Goal: Information Seeking & Learning: Find contact information

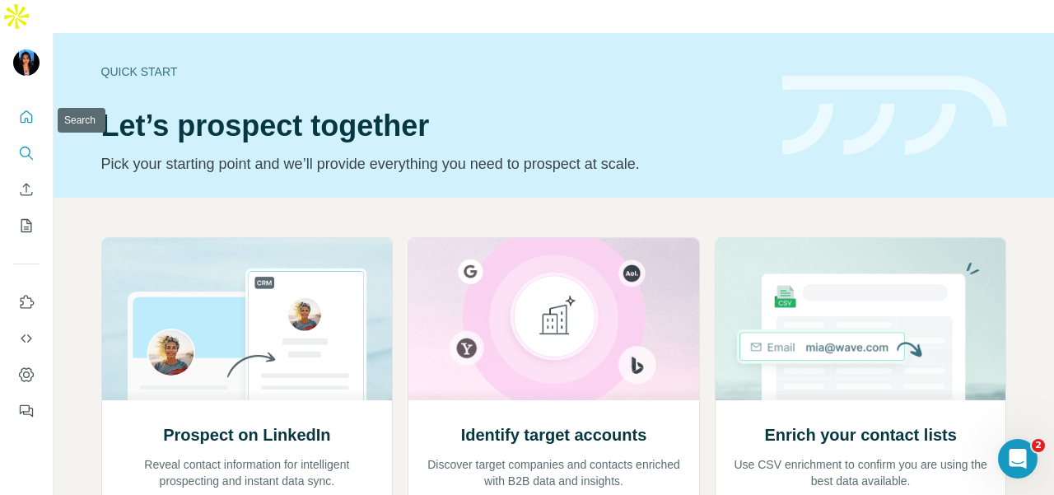
click at [25, 145] on icon "Search" at bounding box center [26, 153] width 16 height 16
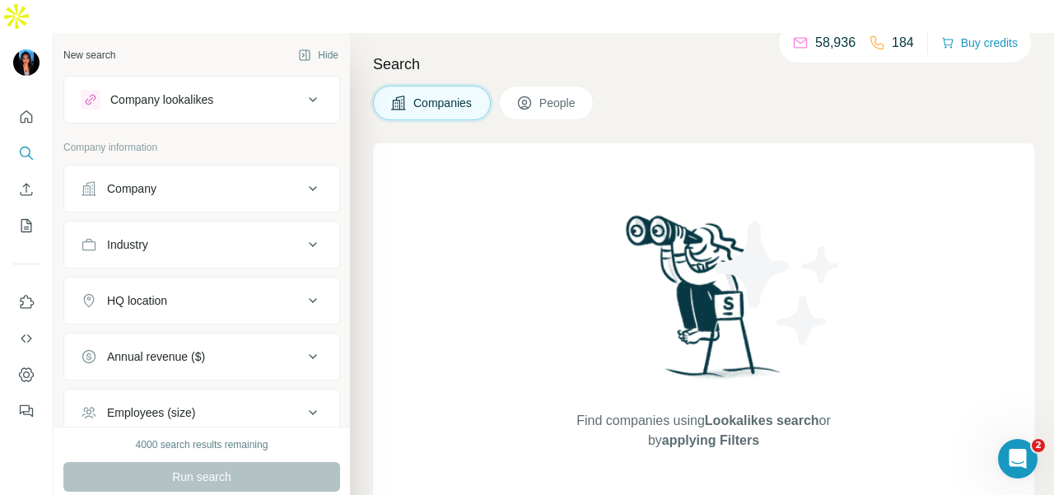
click at [141, 169] on button "Company" at bounding box center [201, 189] width 275 height 40
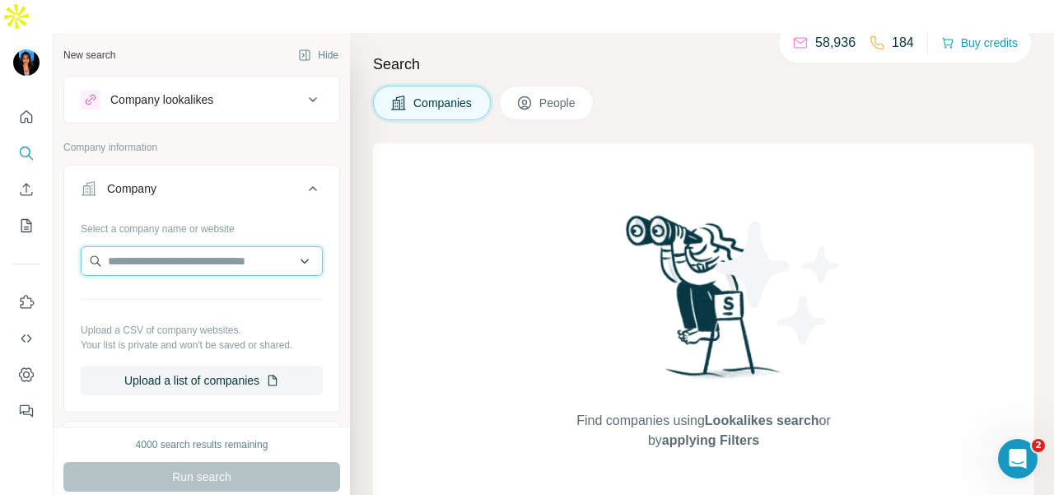
click at [124, 246] on input "text" at bounding box center [202, 261] width 242 height 30
paste input "**********"
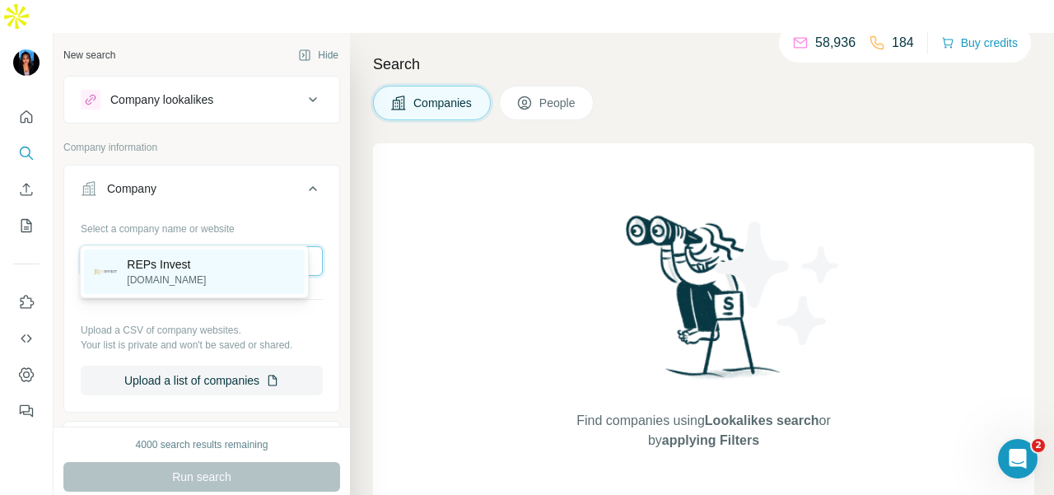
type input "**********"
click at [143, 291] on div "REPs Invest repsinvest.com.sg" at bounding box center [194, 272] width 221 height 44
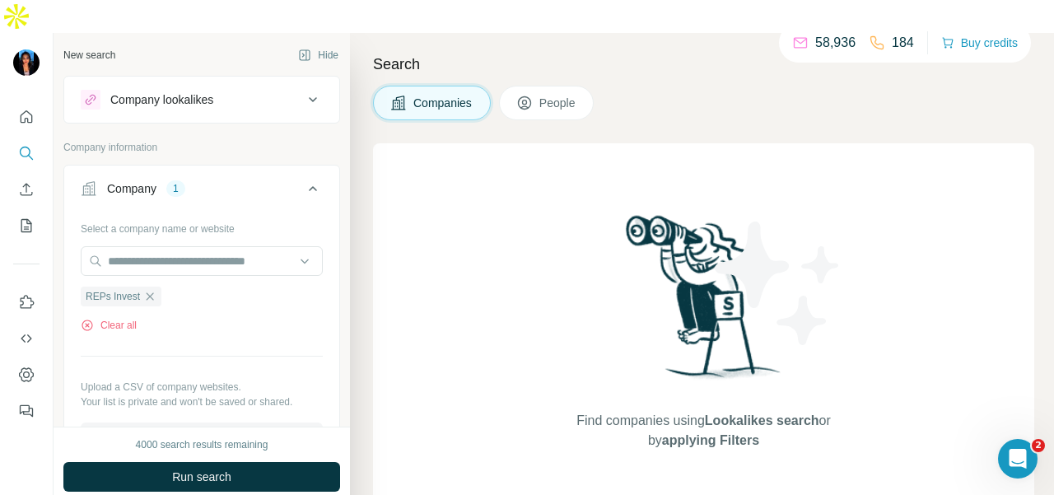
click at [554, 86] on button "People" at bounding box center [547, 103] width 96 height 35
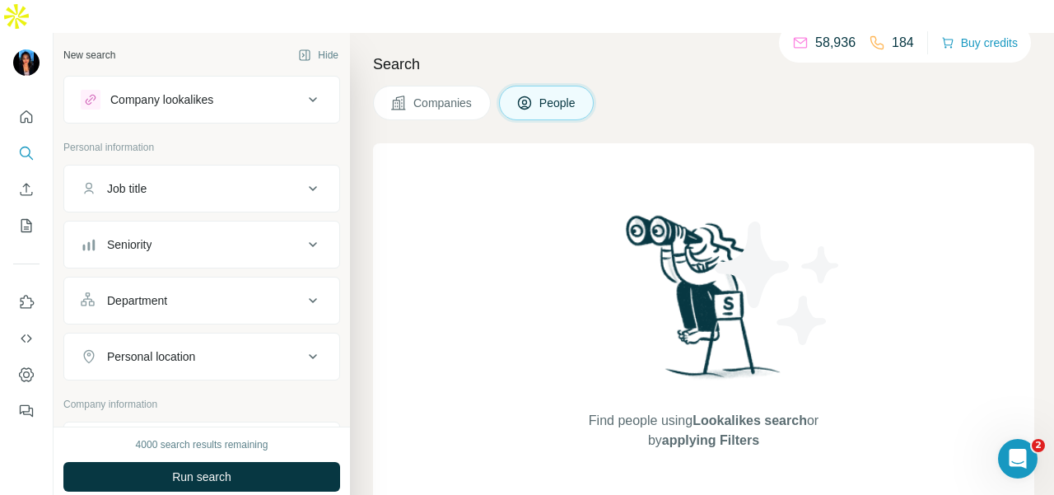
click at [208, 292] on div "Department" at bounding box center [192, 300] width 222 height 16
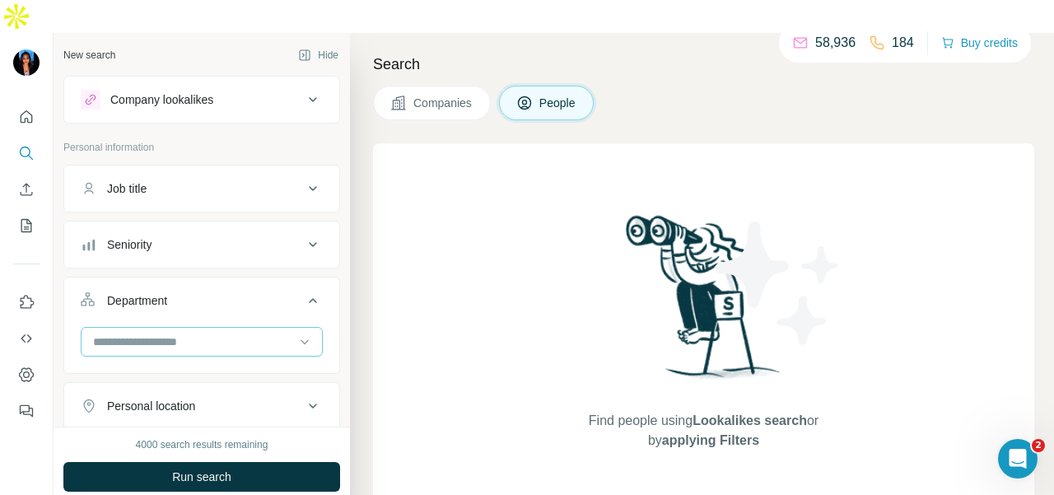
click at [202, 333] on input at bounding box center [192, 342] width 203 height 18
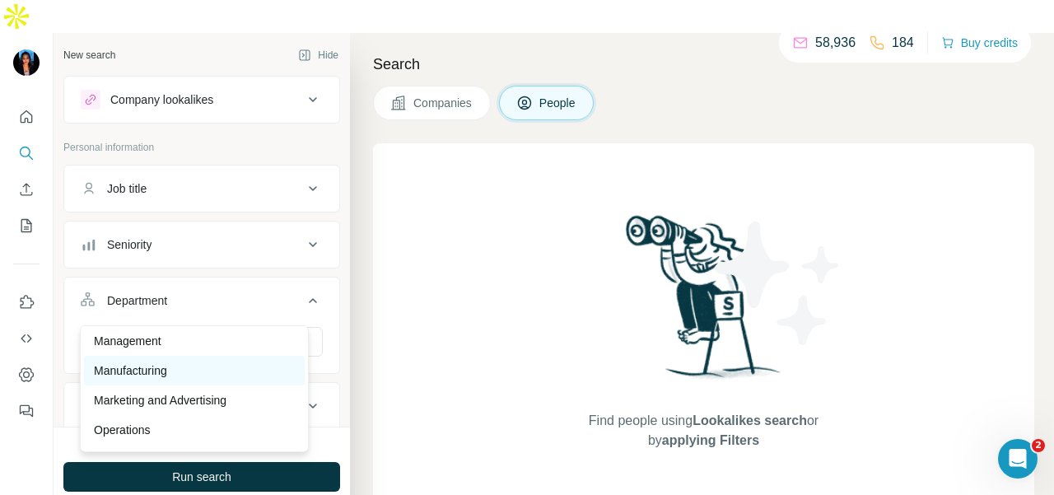
scroll to position [412, 0]
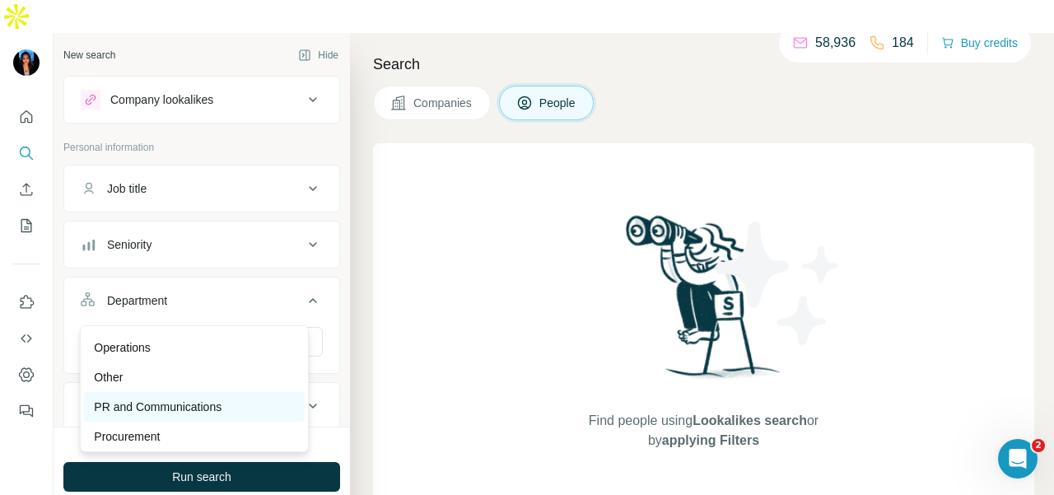
click at [193, 399] on p "PR and Communications" at bounding box center [158, 407] width 128 height 16
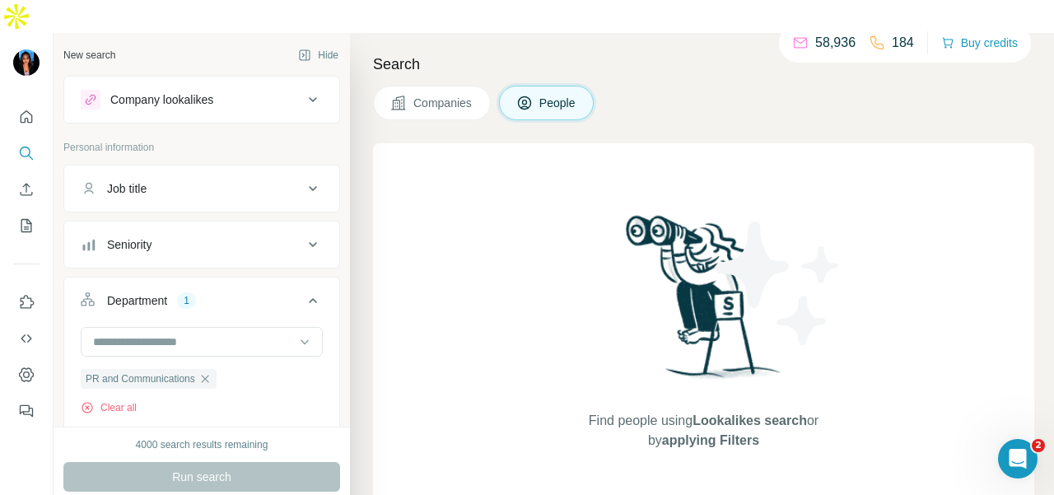
click at [209, 372] on icon "button" at bounding box center [205, 378] width 13 height 13
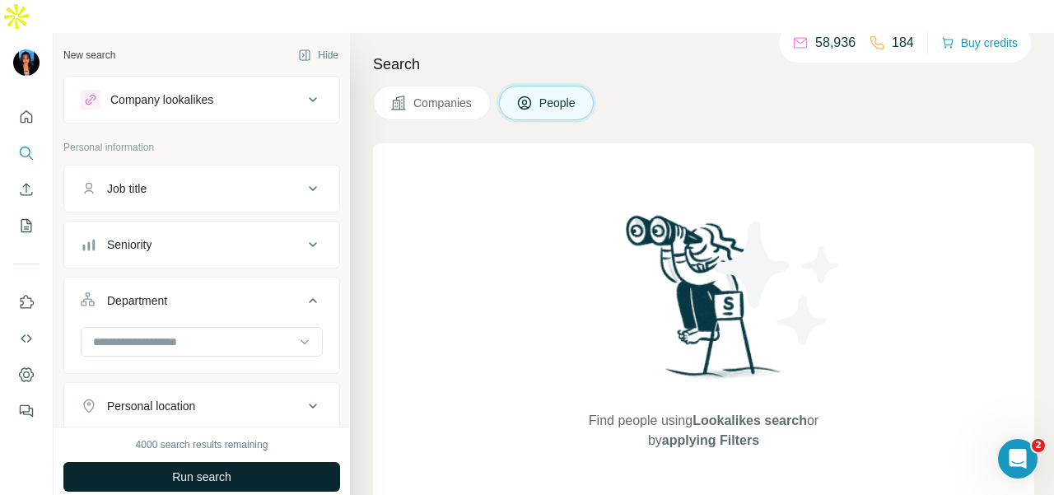
click at [193, 462] on button "Run search" at bounding box center [201, 477] width 277 height 30
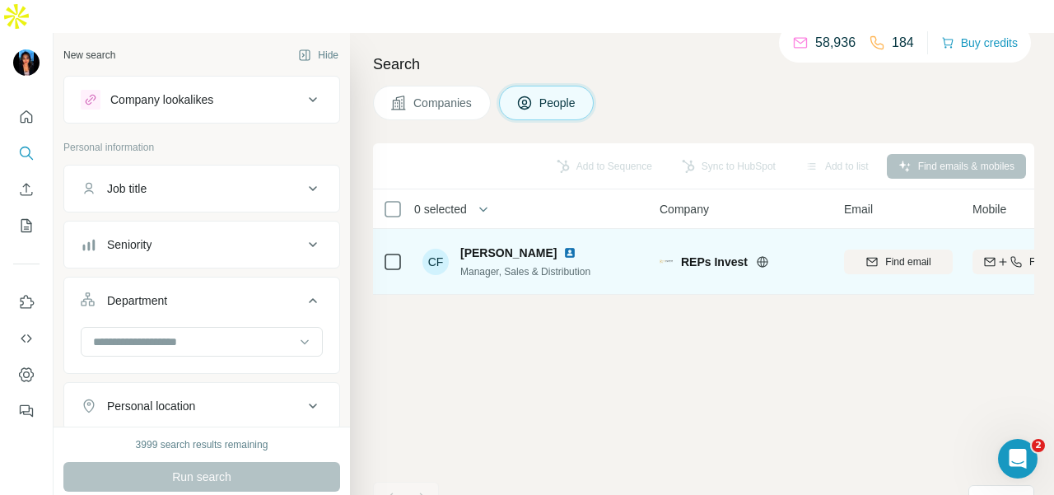
click at [563, 246] on img at bounding box center [569, 252] width 13 height 13
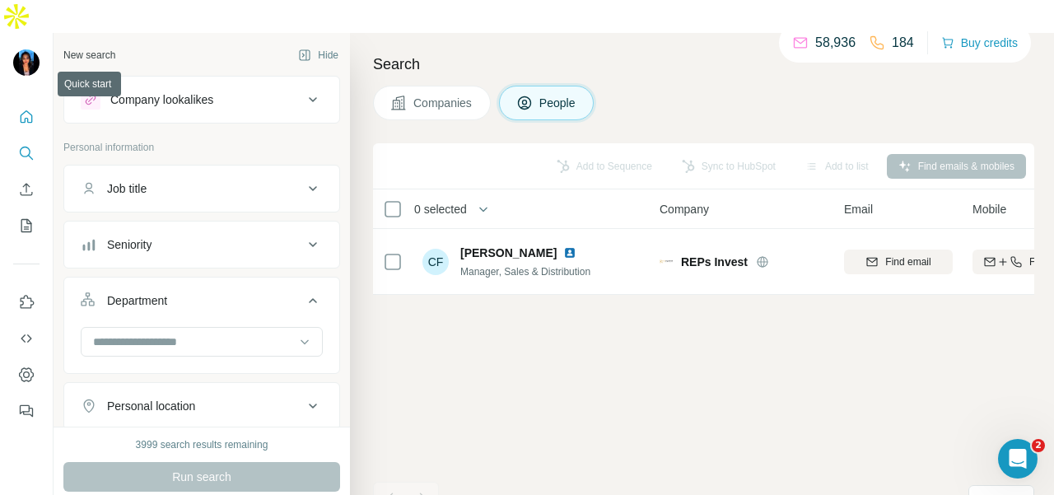
click at [24, 109] on icon "Quick start" at bounding box center [26, 117] width 16 height 16
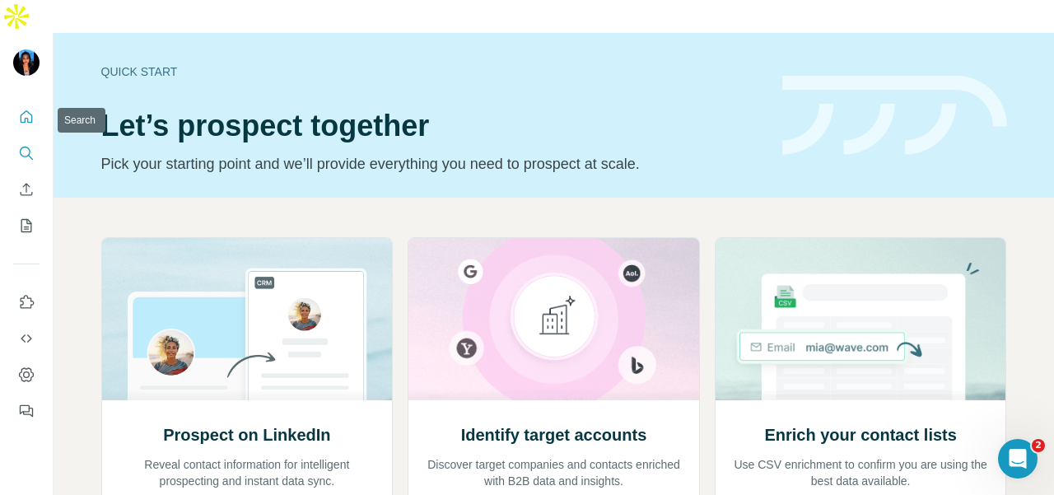
click at [21, 145] on icon "Search" at bounding box center [26, 153] width 16 height 16
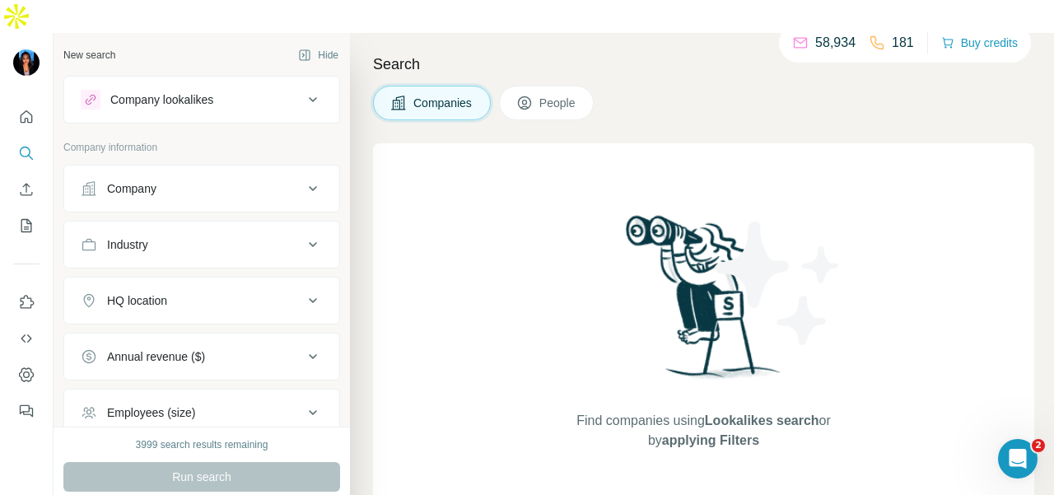
click at [166, 236] on div "Industry" at bounding box center [192, 244] width 222 height 16
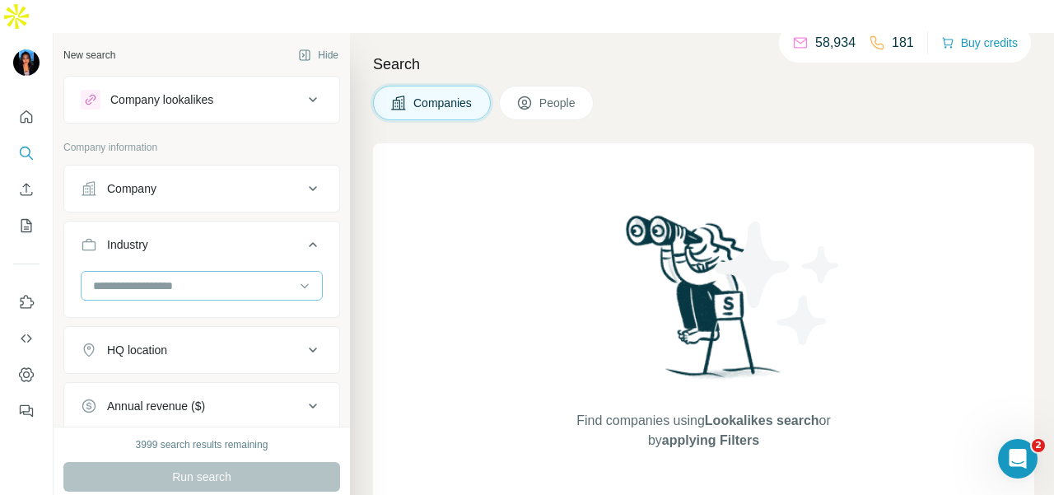
click at [204, 277] on input at bounding box center [192, 286] width 203 height 18
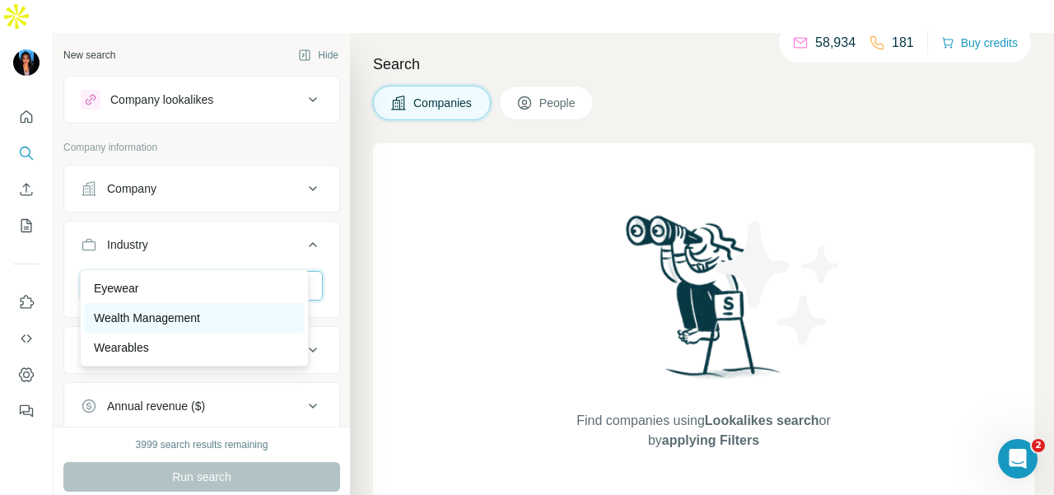
type input "***"
click at [220, 314] on div "Wealth Management" at bounding box center [194, 318] width 201 height 16
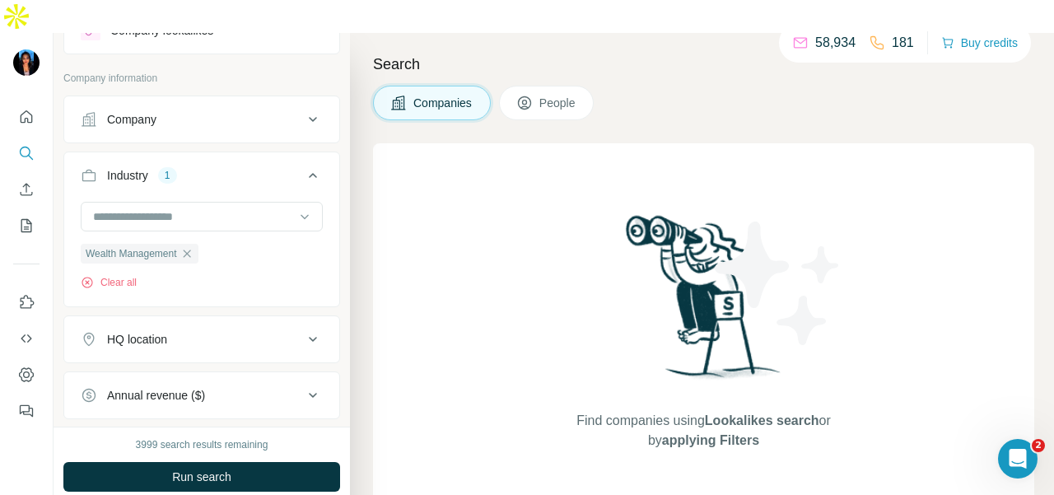
scroll to position [82, 0]
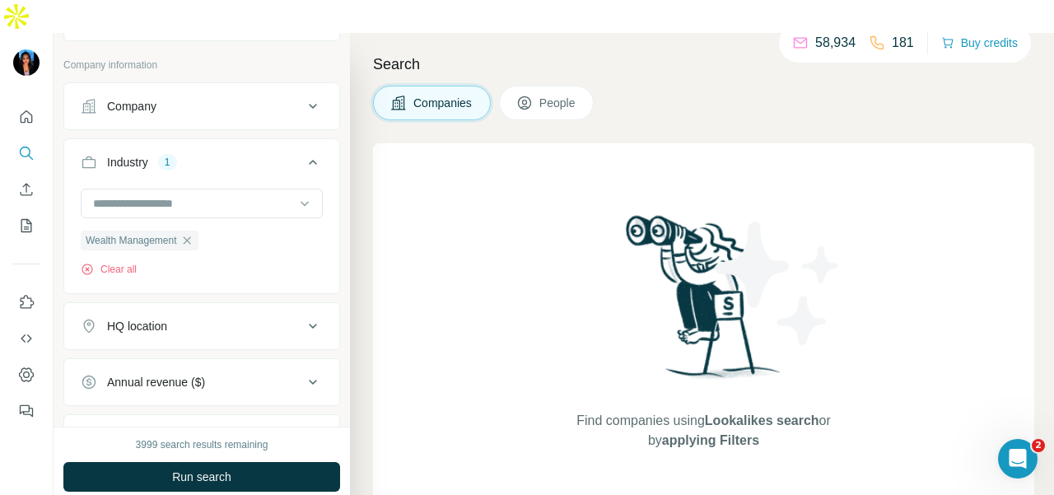
click at [236, 318] on div "HQ location" at bounding box center [192, 326] width 222 height 16
click at [219, 314] on button "HQ location" at bounding box center [201, 329] width 275 height 46
click at [219, 318] on div "HQ location" at bounding box center [192, 326] width 222 height 16
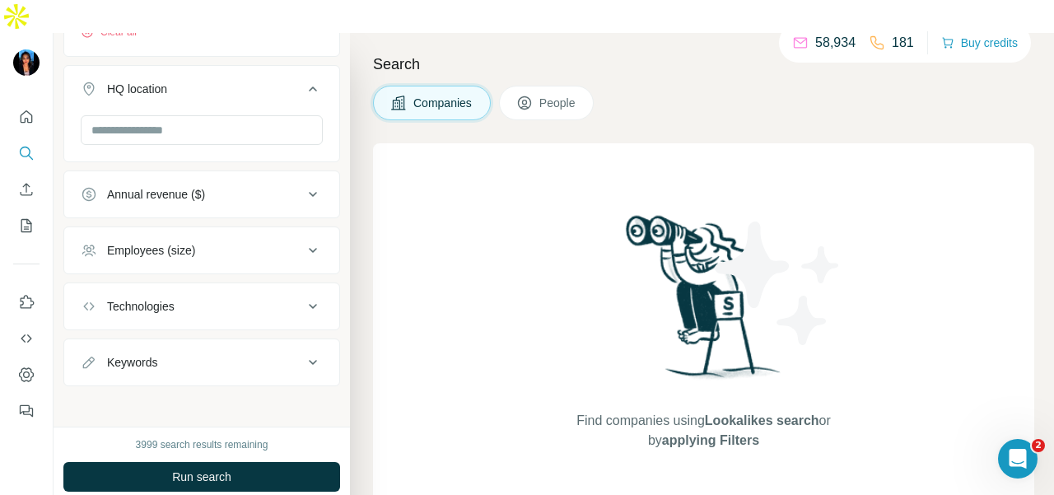
scroll to position [320, 0]
click at [189, 114] on input "text" at bounding box center [202, 129] width 242 height 30
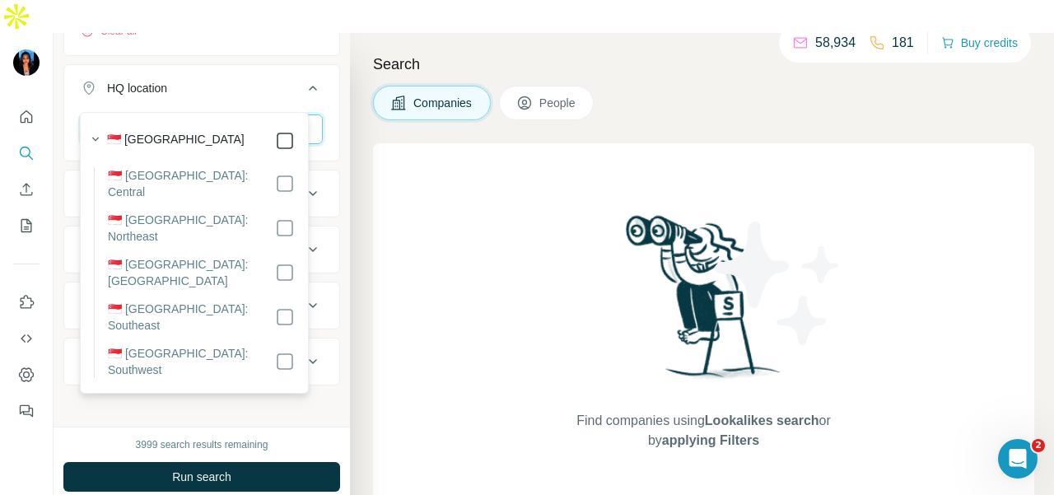
type input "*********"
click at [291, 131] on div at bounding box center [285, 141] width 20 height 20
click at [303, 78] on icon at bounding box center [313, 88] width 20 height 20
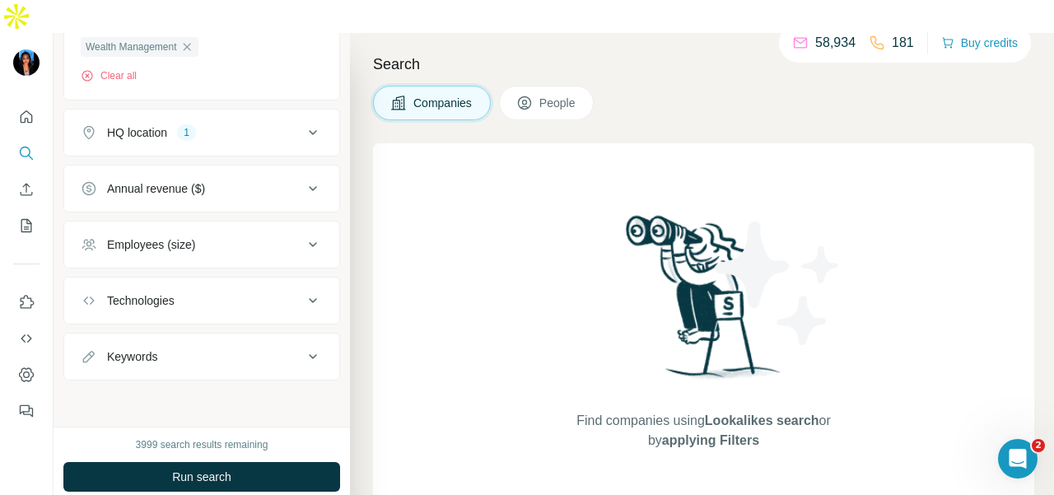
scroll to position [271, 0]
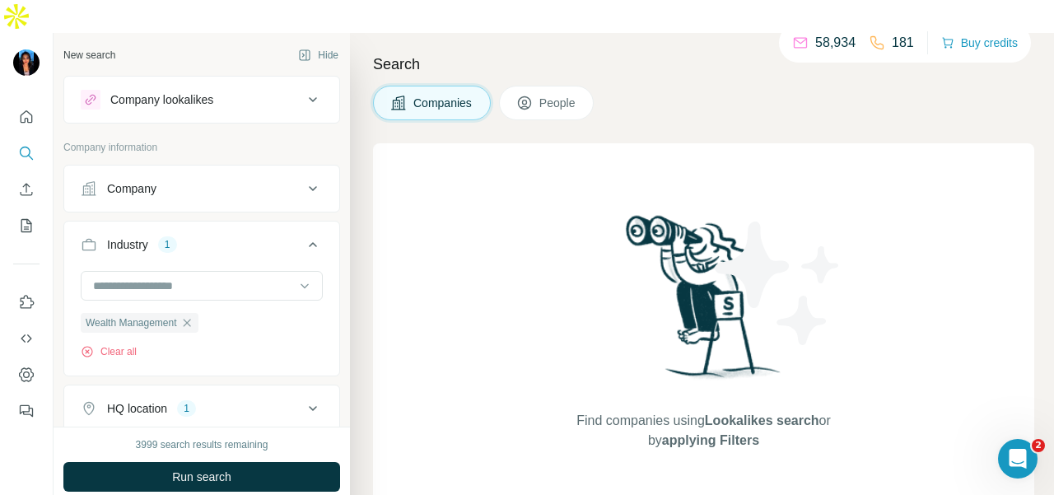
scroll to position [247, 0]
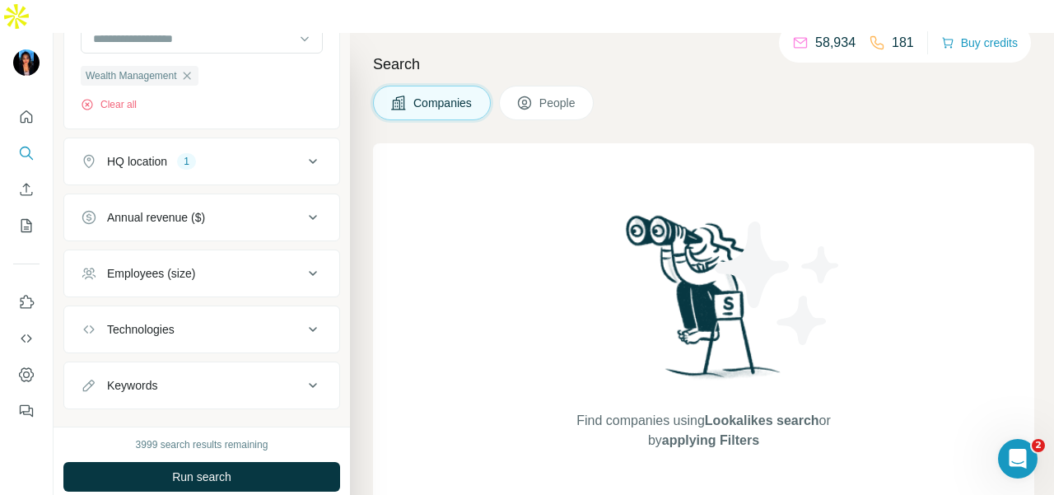
click at [547, 86] on button "People" at bounding box center [547, 103] width 96 height 35
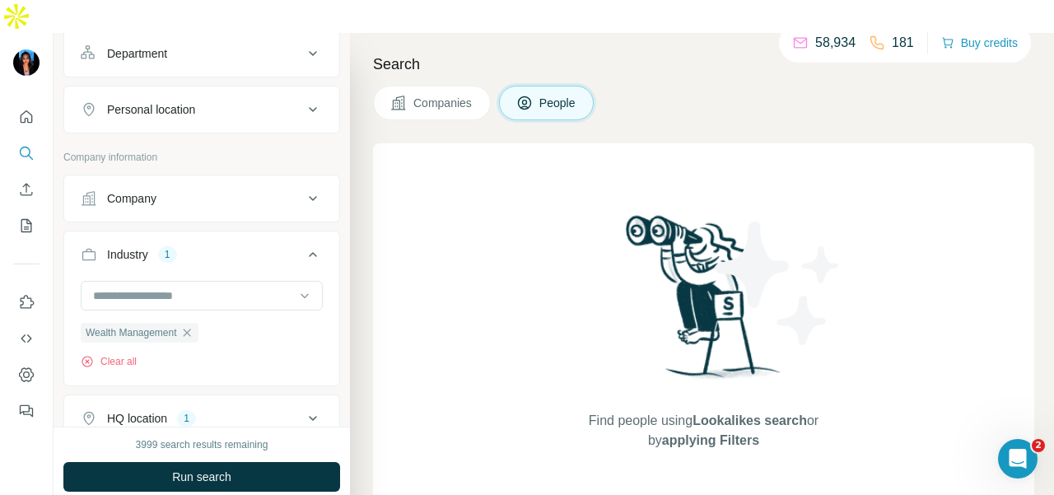
scroll to position [0, 0]
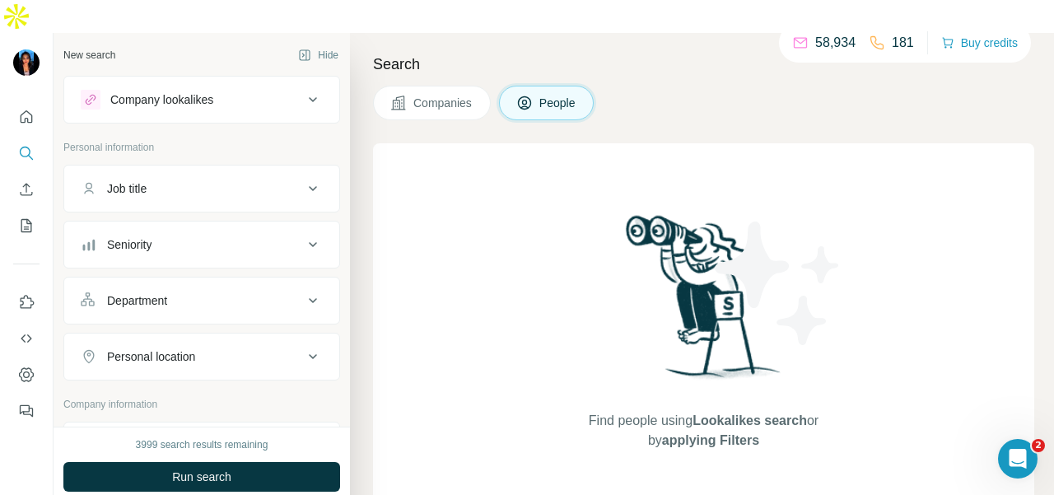
click at [191, 169] on button "Job title" at bounding box center [201, 189] width 275 height 40
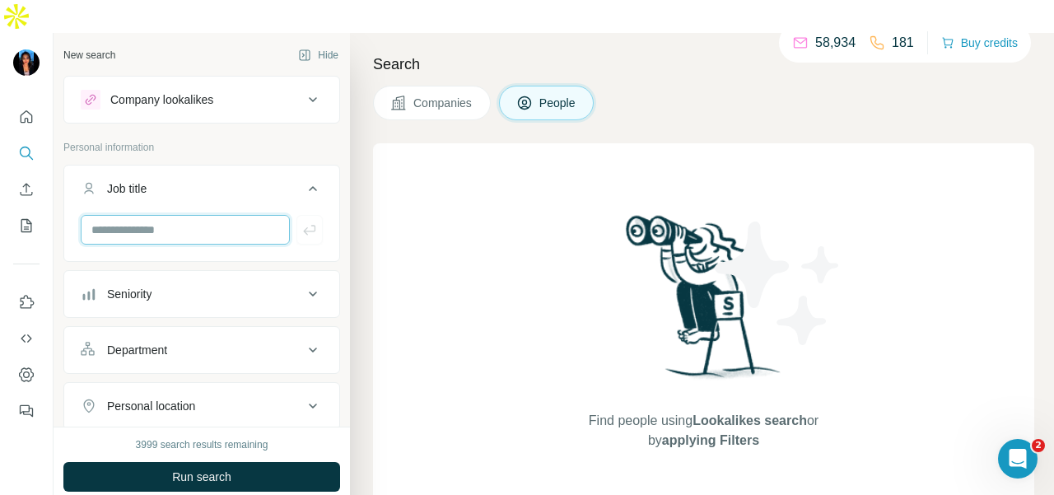
click at [180, 215] on input "text" at bounding box center [185, 230] width 209 height 30
type input "**********"
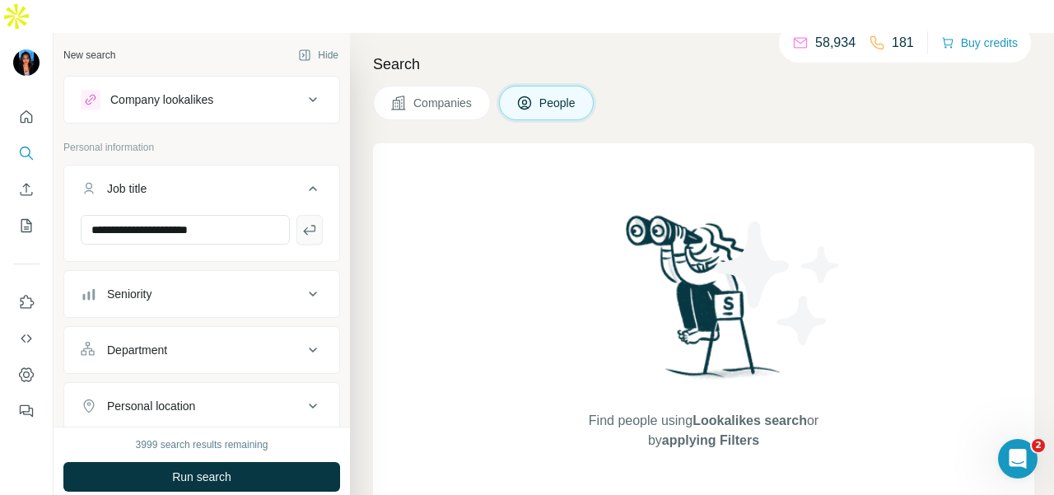
click at [301, 222] on icon "button" at bounding box center [309, 230] width 16 height 16
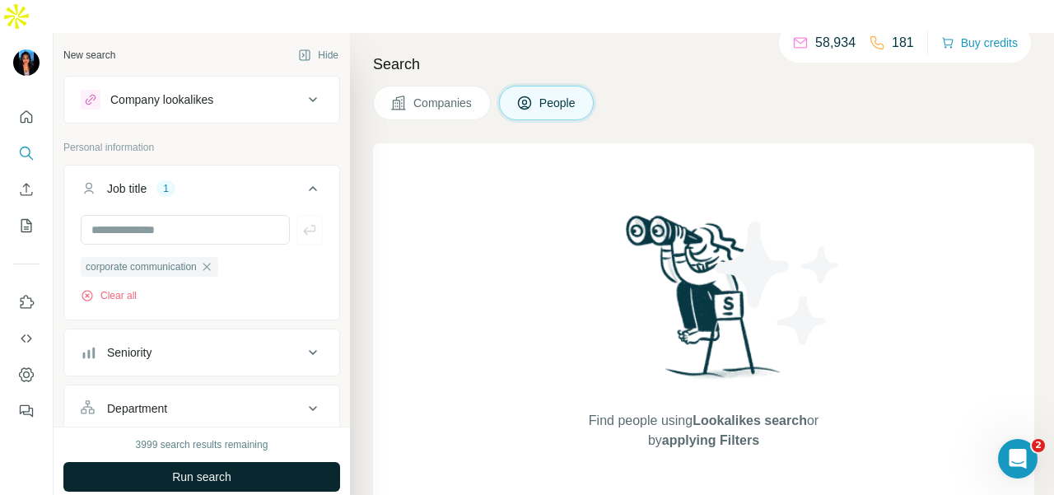
click at [263, 462] on button "Run search" at bounding box center [201, 477] width 277 height 30
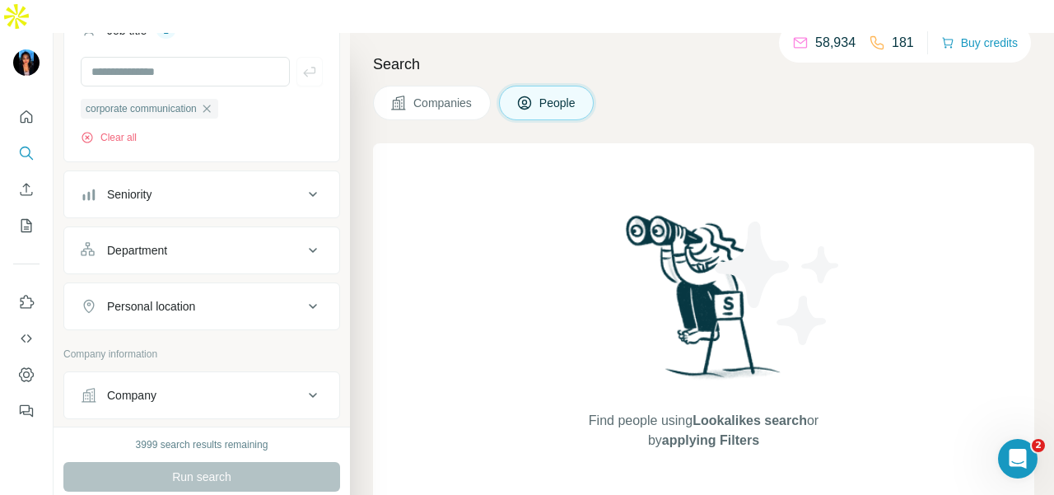
scroll to position [92, 0]
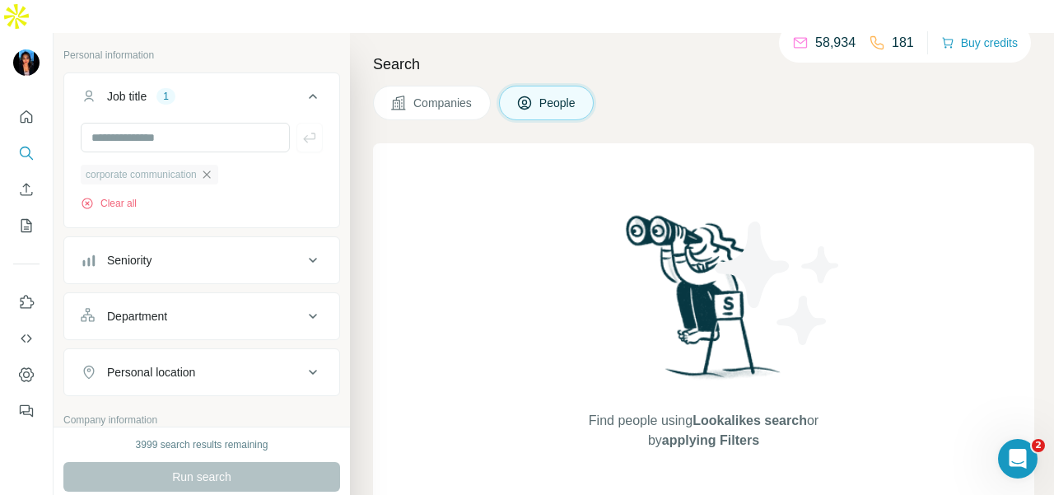
click at [213, 168] on icon "button" at bounding box center [206, 174] width 13 height 13
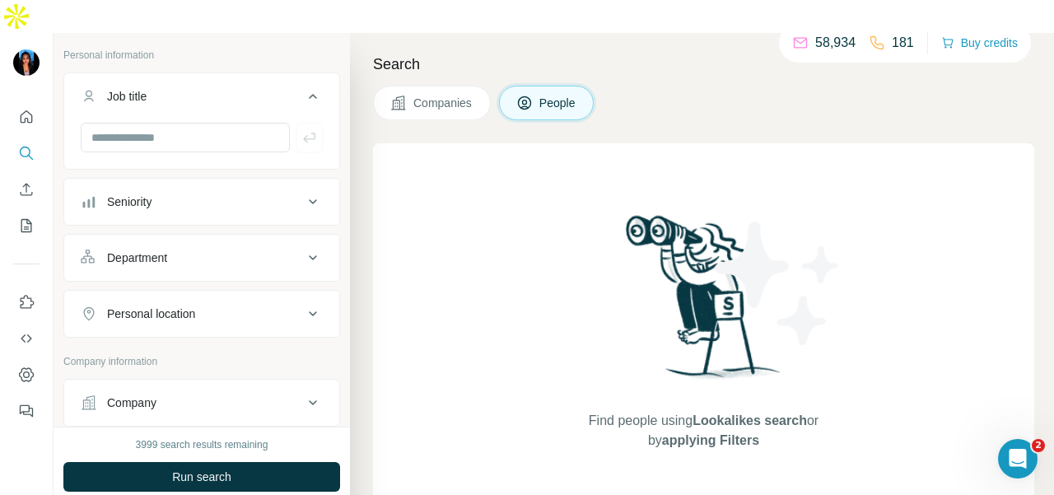
click at [217, 250] on div "Department" at bounding box center [192, 258] width 222 height 16
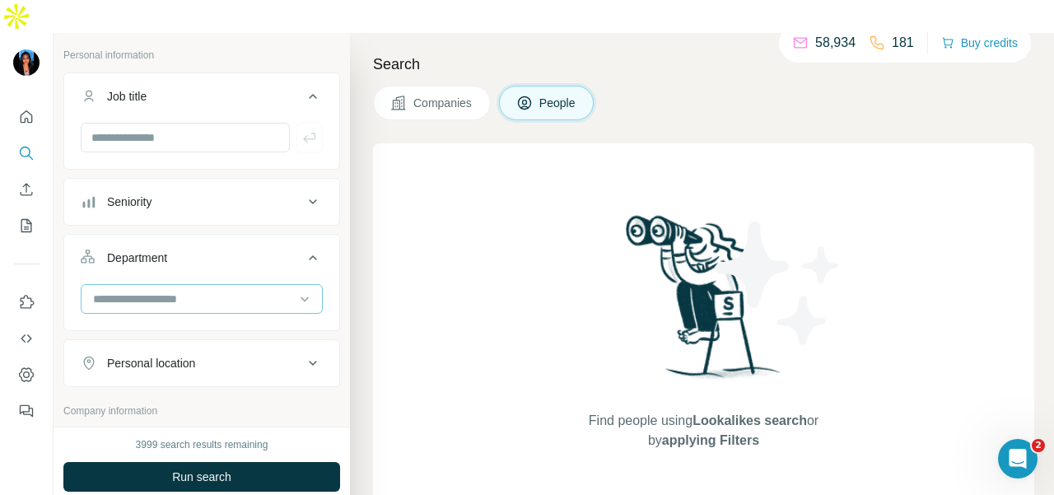
click at [211, 290] on input at bounding box center [192, 299] width 203 height 18
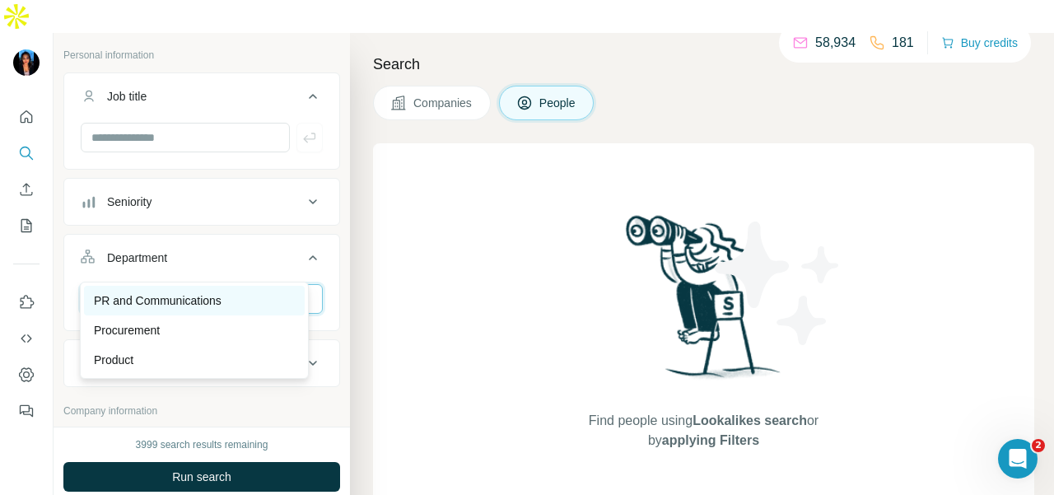
type input "**"
click at [215, 296] on p "PR and Communications" at bounding box center [158, 300] width 128 height 16
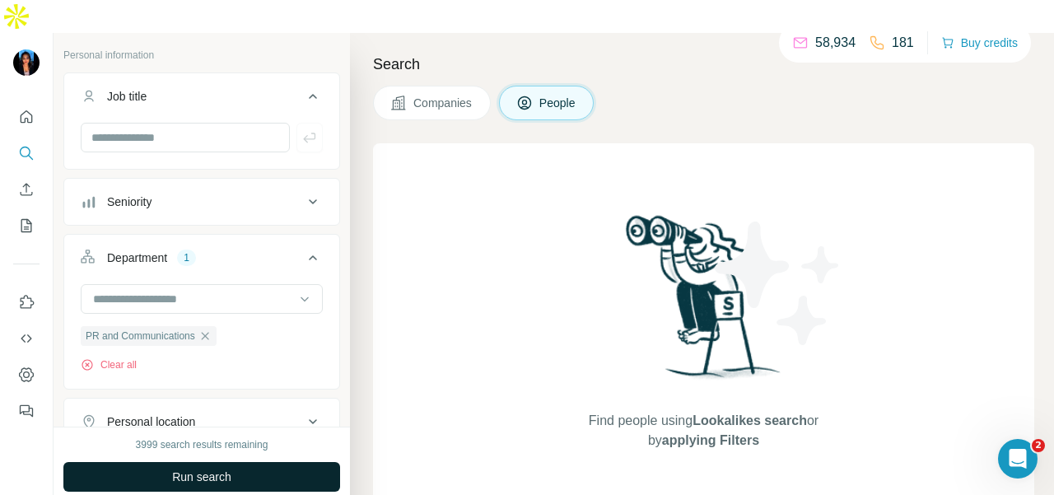
click at [215, 462] on button "Run search" at bounding box center [201, 477] width 277 height 30
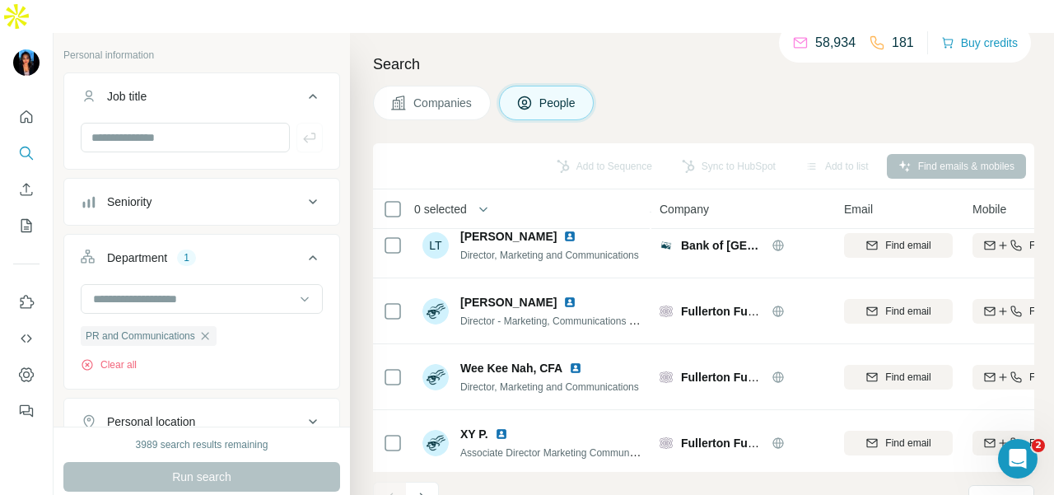
scroll to position [420, 0]
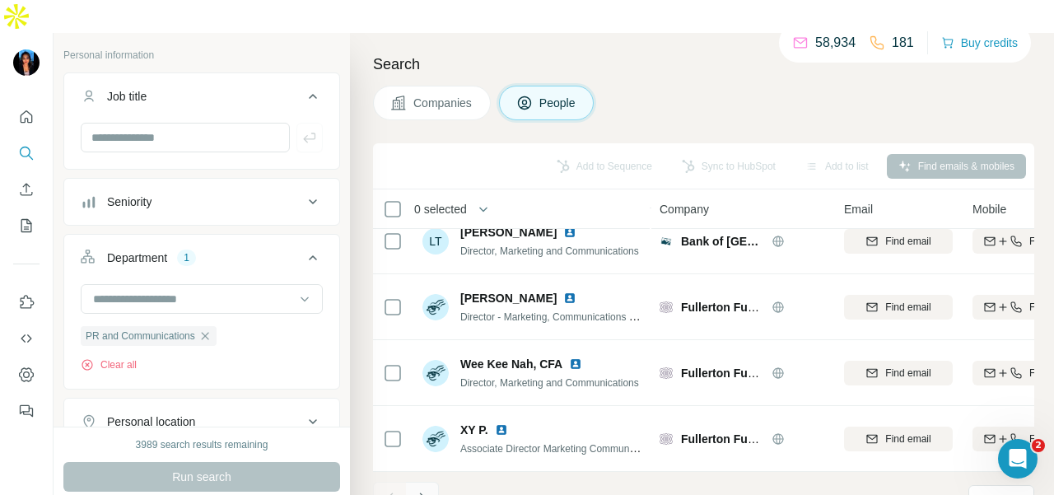
click at [432, 482] on button "Navigate to next page" at bounding box center [422, 498] width 33 height 33
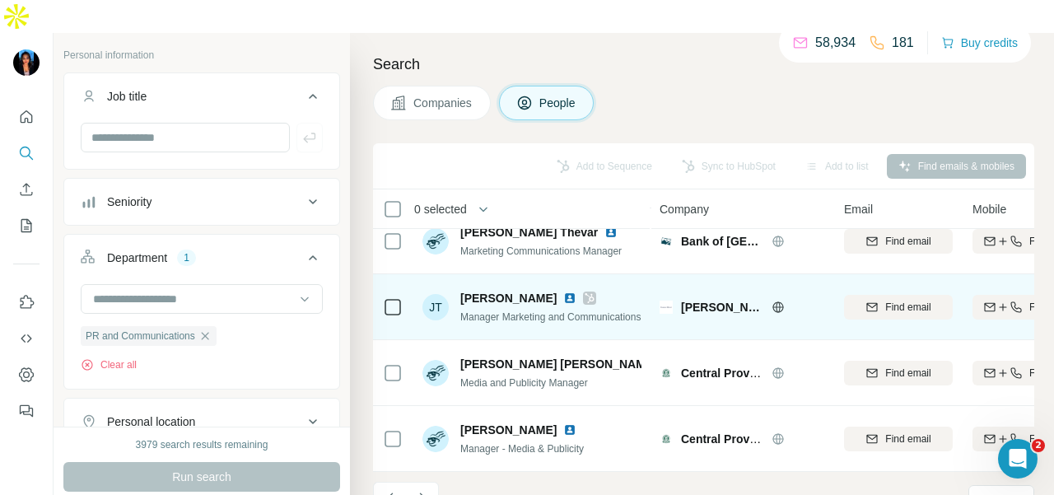
click at [585, 292] on icon at bounding box center [590, 298] width 10 height 13
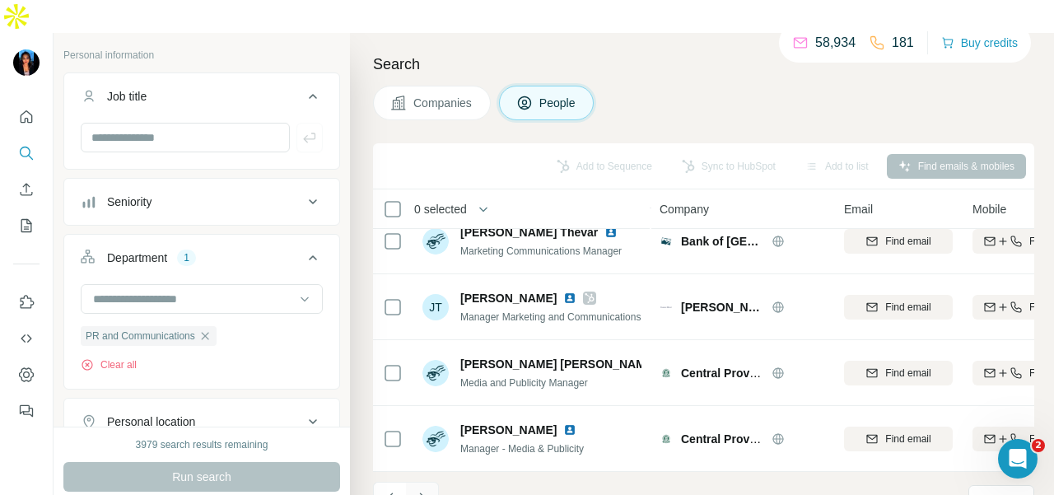
click at [435, 482] on button "Navigate to next page" at bounding box center [422, 498] width 33 height 33
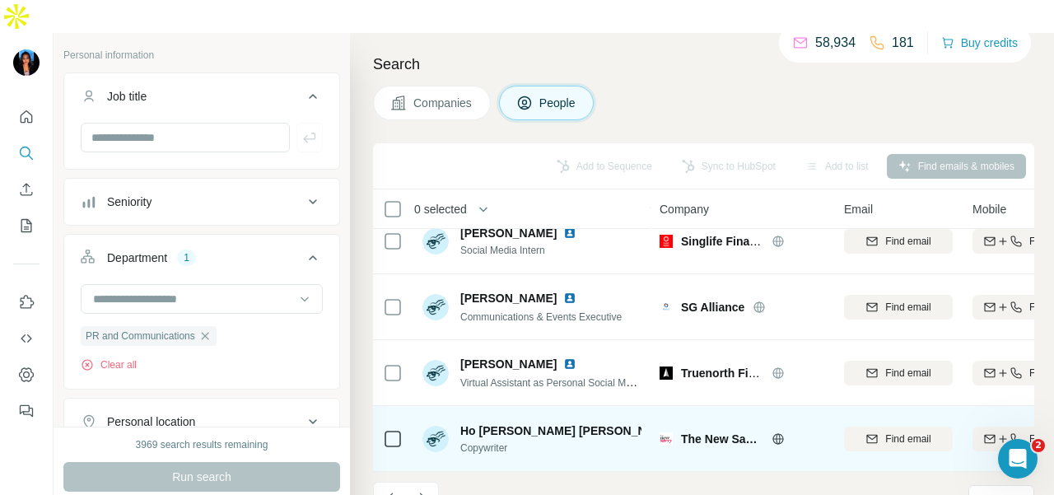
scroll to position [338, 0]
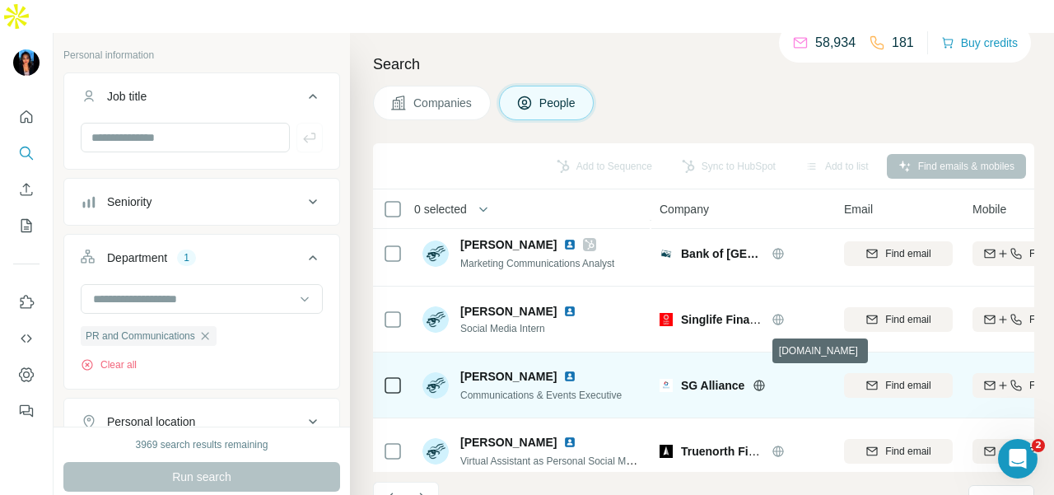
click at [761, 380] on icon at bounding box center [760, 385] width 11 height 11
click at [563, 370] on img at bounding box center [569, 376] width 13 height 13
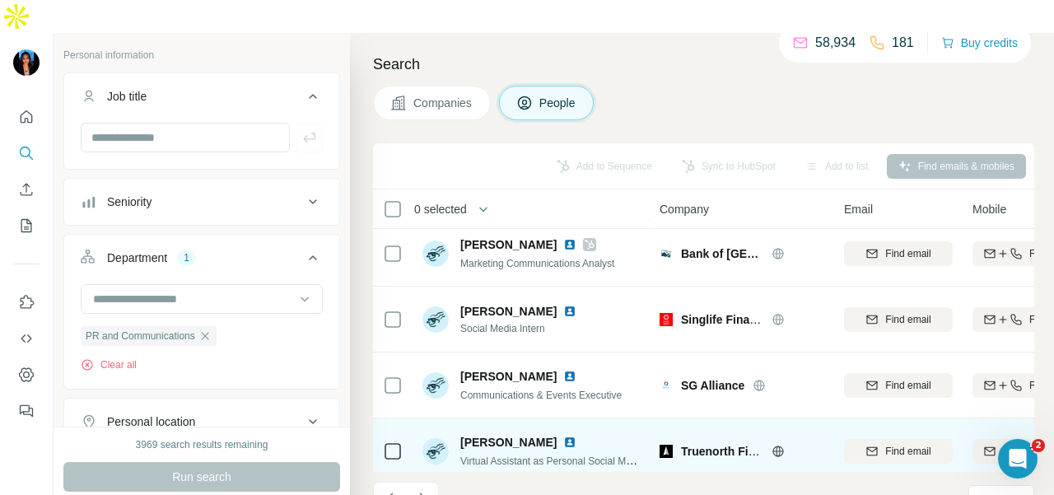
scroll to position [420, 0]
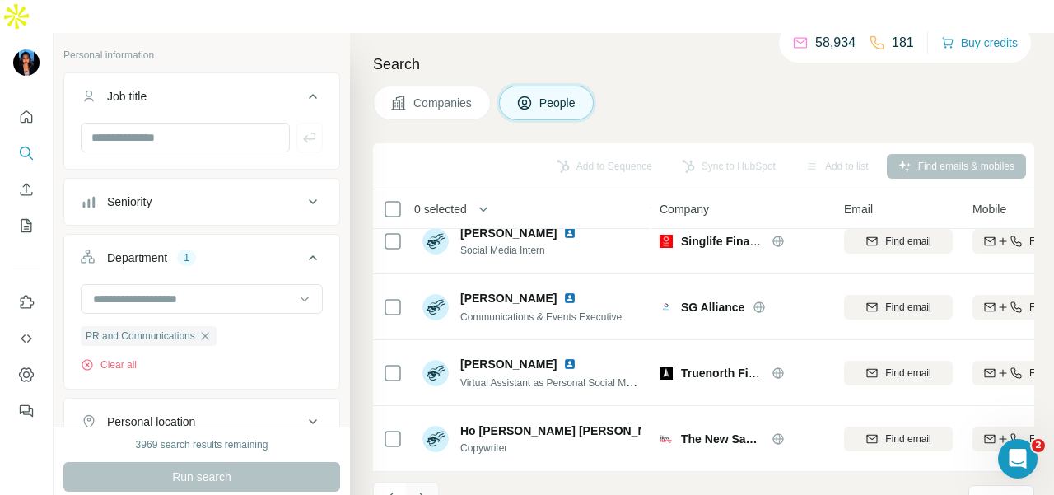
click at [428, 490] on icon "Navigate to next page" at bounding box center [422, 498] width 16 height 16
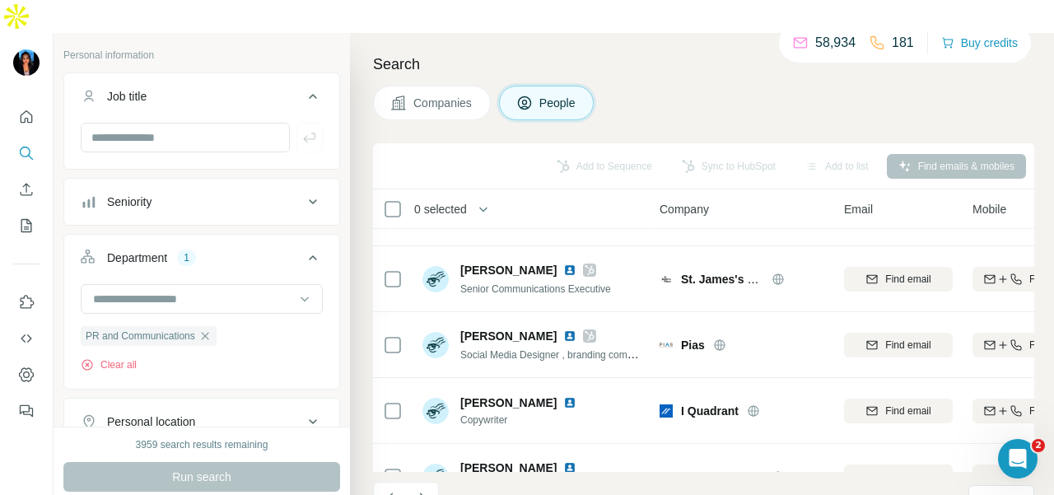
scroll to position [0, 0]
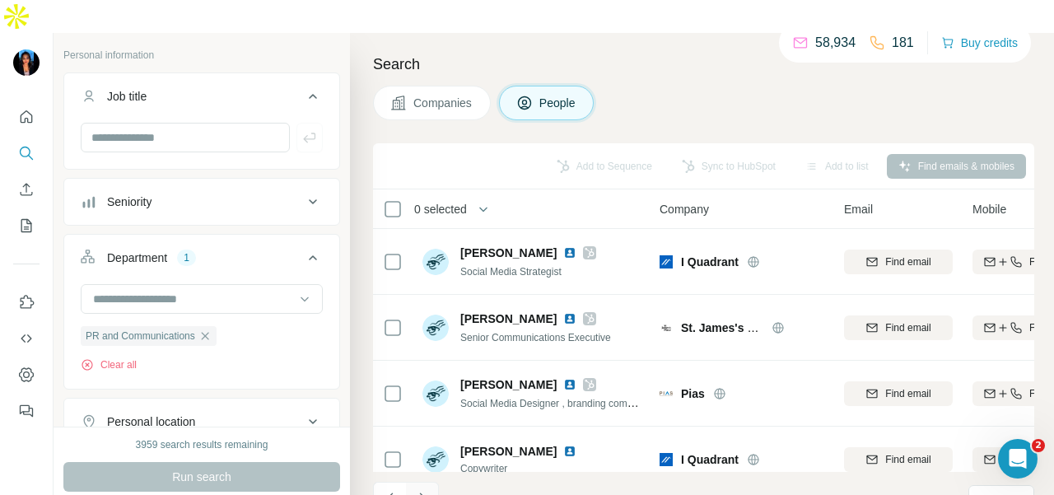
click at [423, 493] on icon "Navigate to next page" at bounding box center [422, 498] width 6 height 11
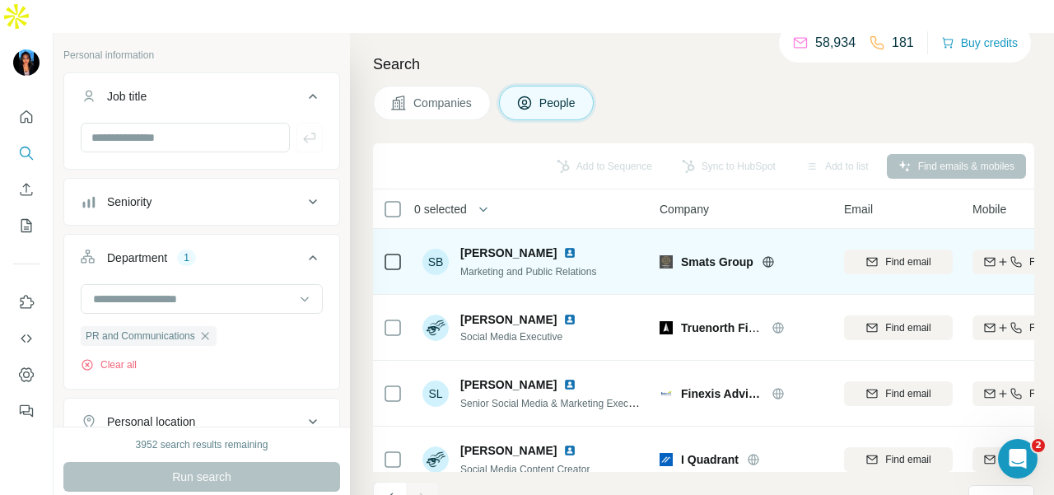
click at [563, 246] on img at bounding box center [569, 252] width 13 height 13
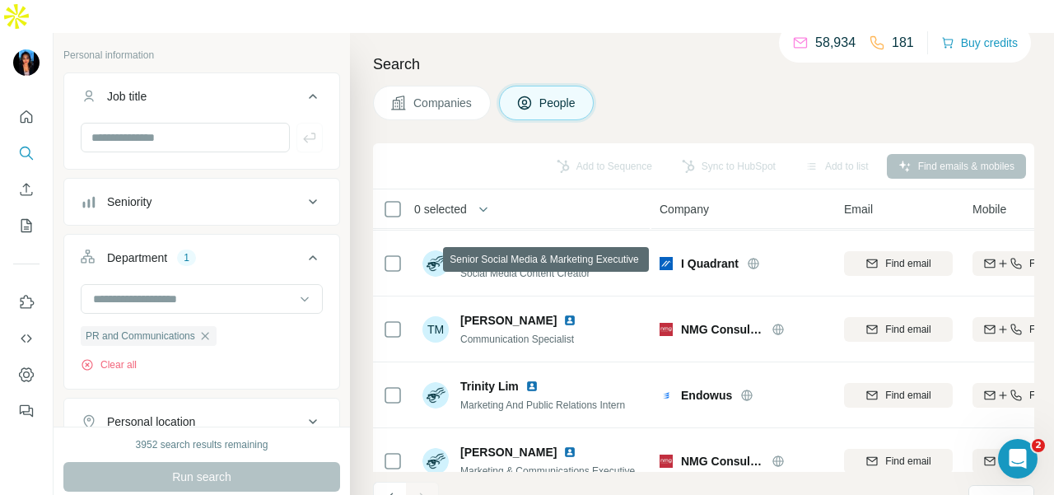
scroll to position [222, 0]
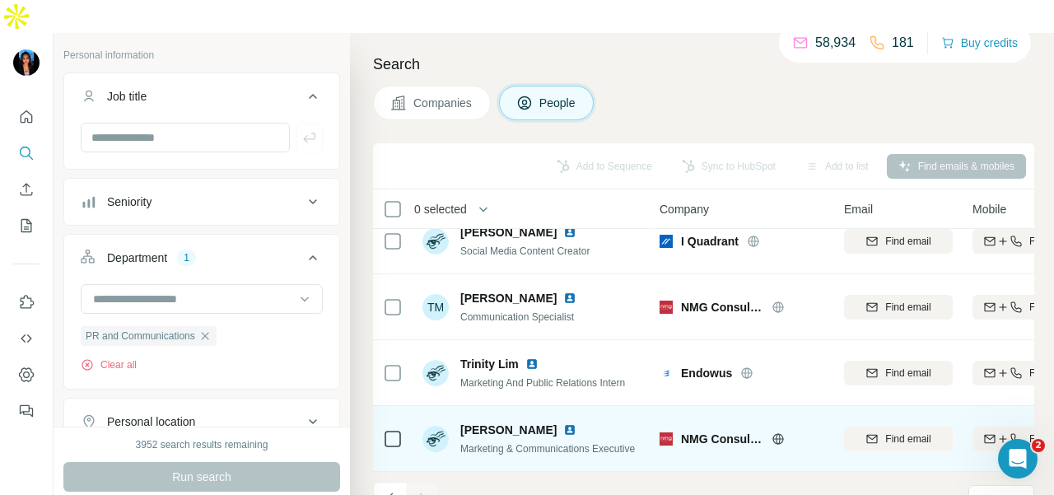
click at [563, 423] on img at bounding box center [569, 429] width 13 height 13
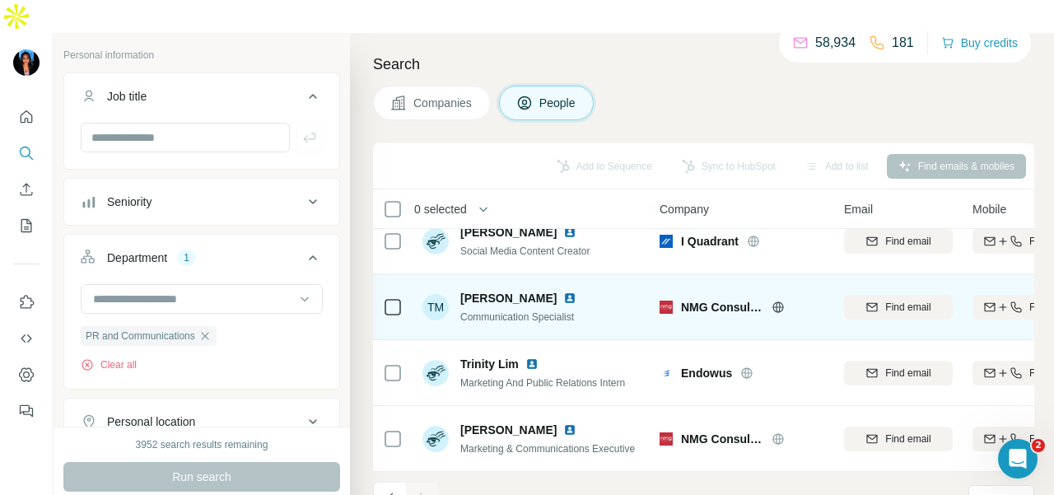
click at [577, 292] on img at bounding box center [569, 298] width 13 height 13
click at [783, 301] on icon at bounding box center [778, 307] width 13 height 13
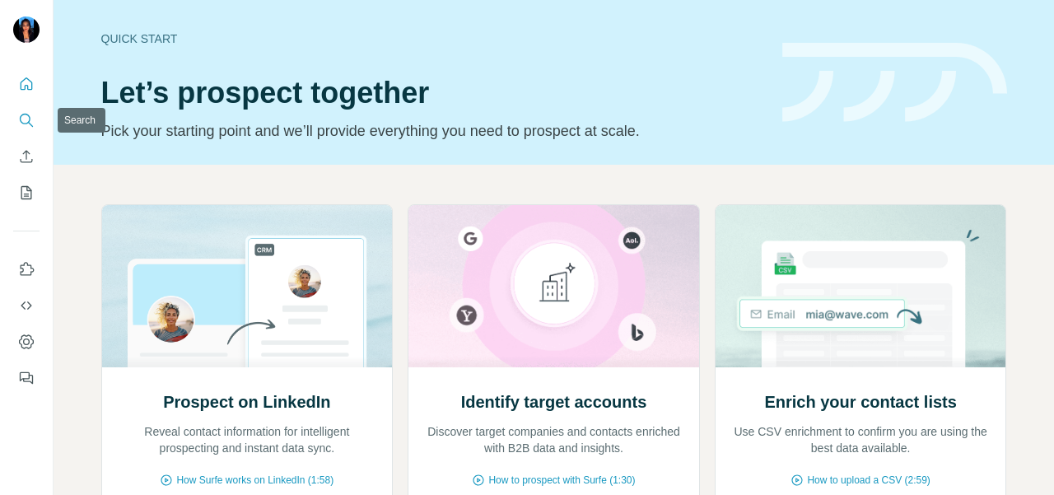
click at [30, 119] on icon "Search" at bounding box center [26, 120] width 16 height 16
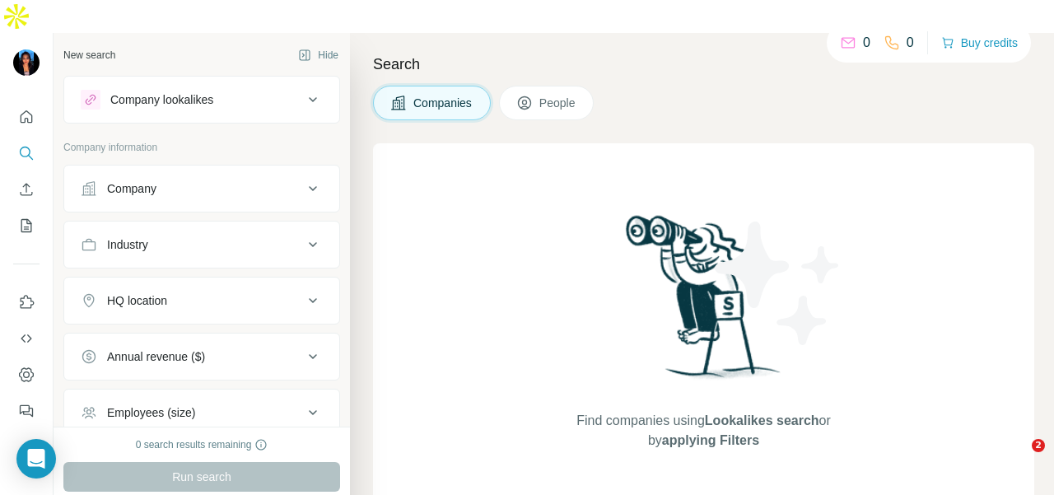
click at [127, 180] on div "Company" at bounding box center [131, 188] width 49 height 16
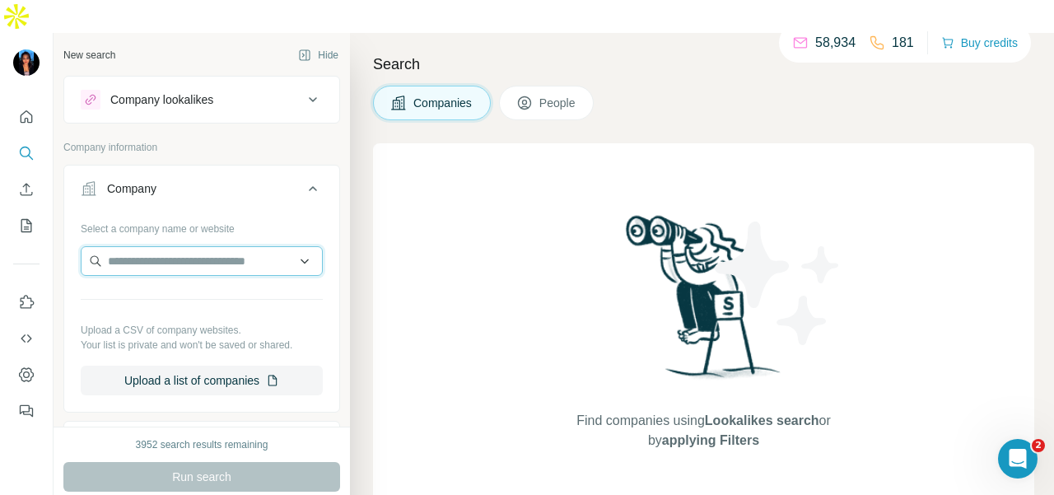
click at [128, 246] on input "text" at bounding box center [202, 261] width 242 height 30
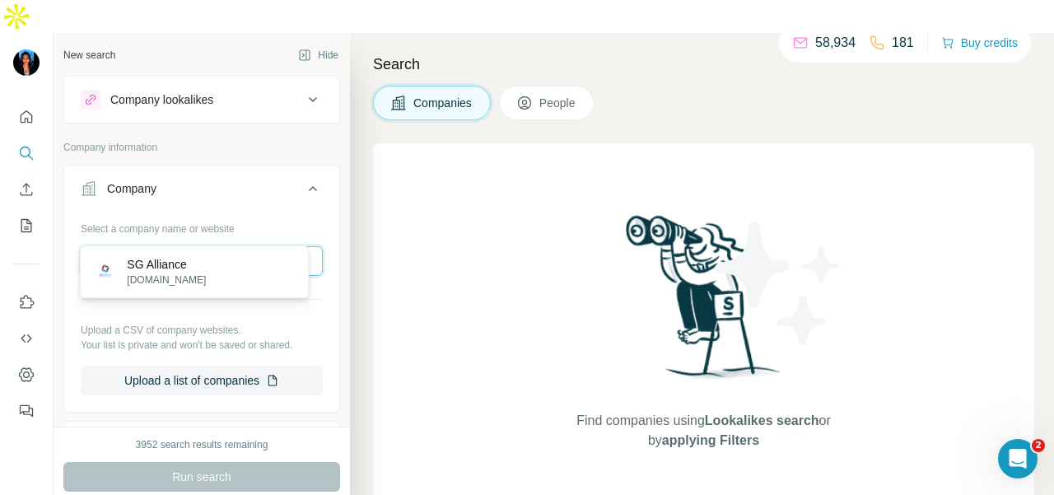
type input "**********"
click at [227, 277] on div "SG Alliance sg-alliance.com" at bounding box center [194, 272] width 221 height 44
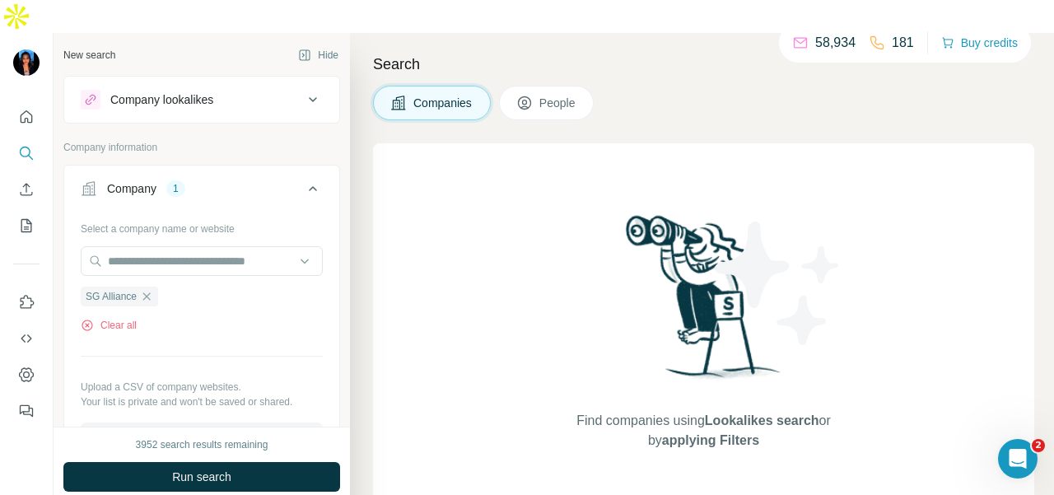
click at [549, 95] on span "People" at bounding box center [559, 103] width 38 height 16
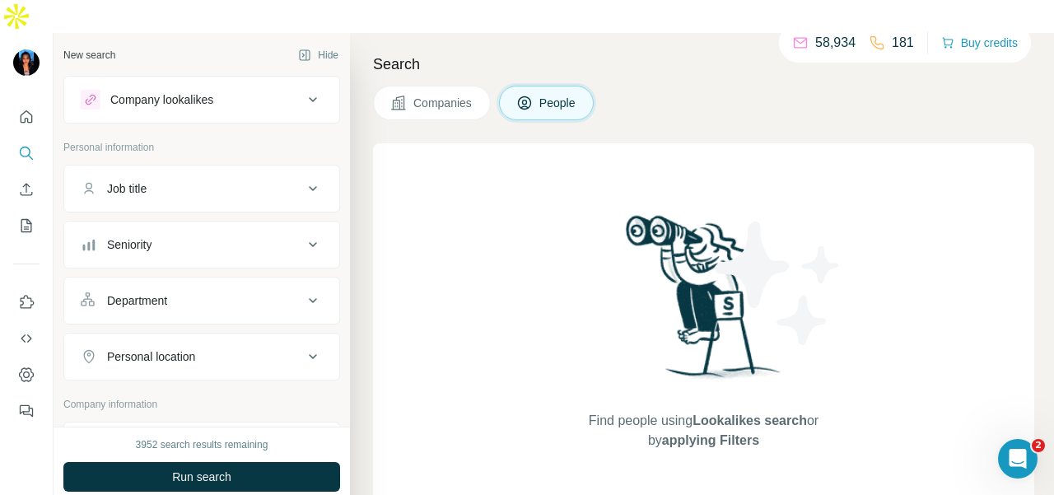
click at [251, 281] on button "Department" at bounding box center [201, 301] width 275 height 40
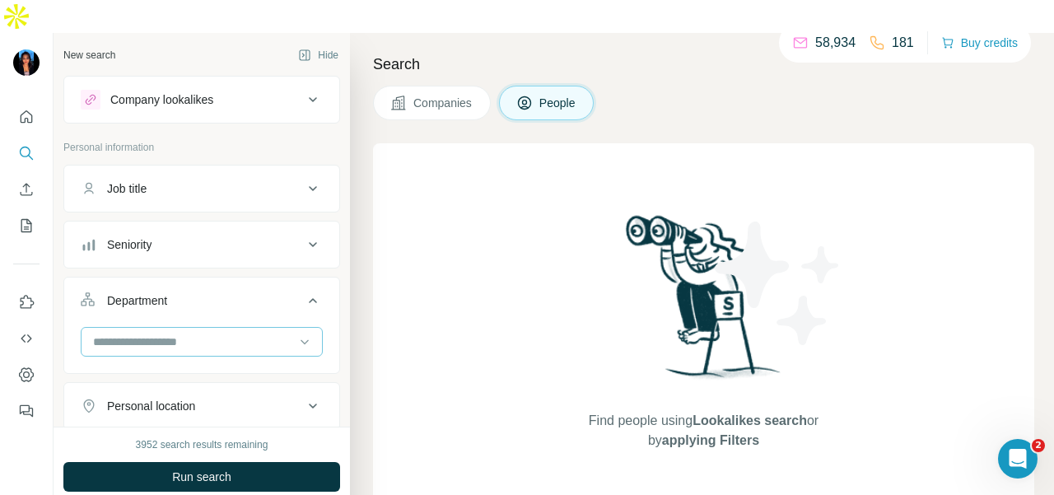
click at [230, 333] on input at bounding box center [192, 342] width 203 height 18
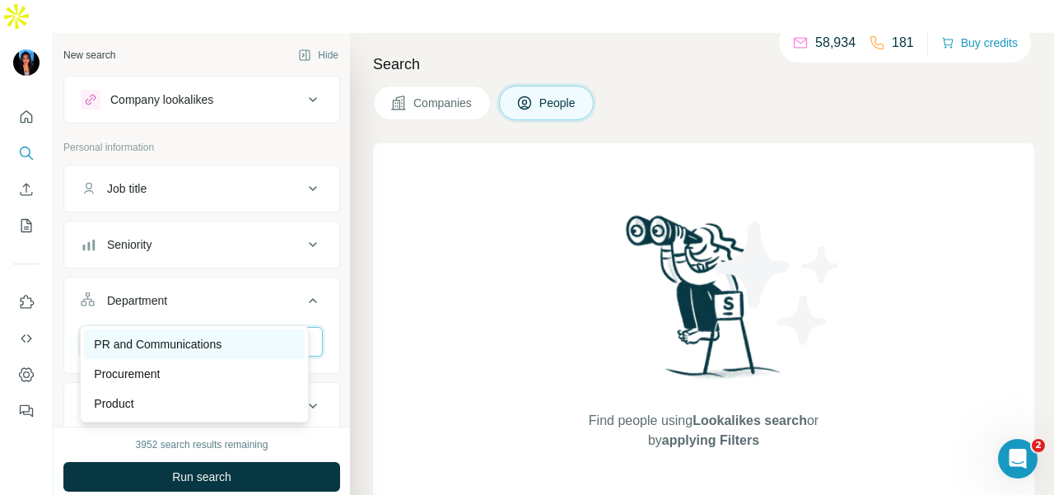
type input "**"
click at [254, 336] on div "PR and Communications" at bounding box center [194, 344] width 201 height 16
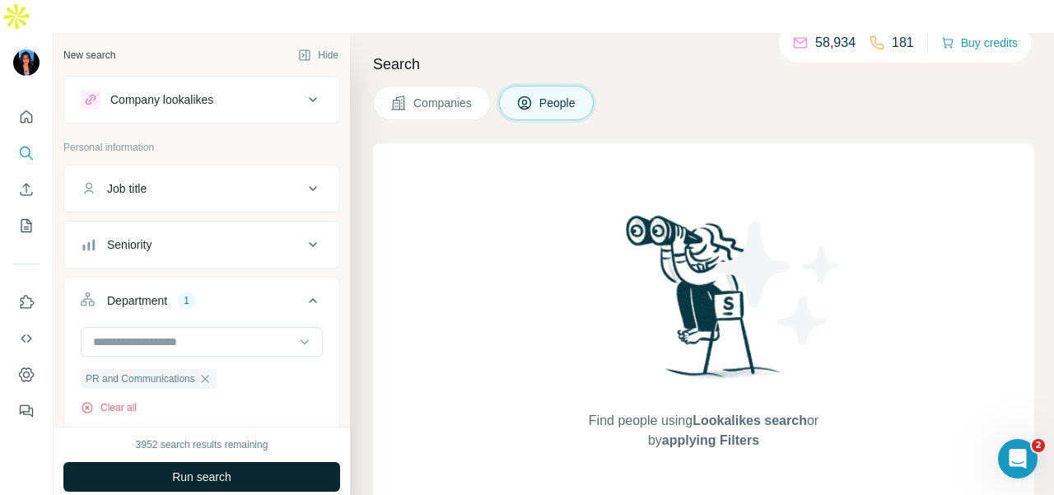
click at [260, 462] on button "Run search" at bounding box center [201, 477] width 277 height 30
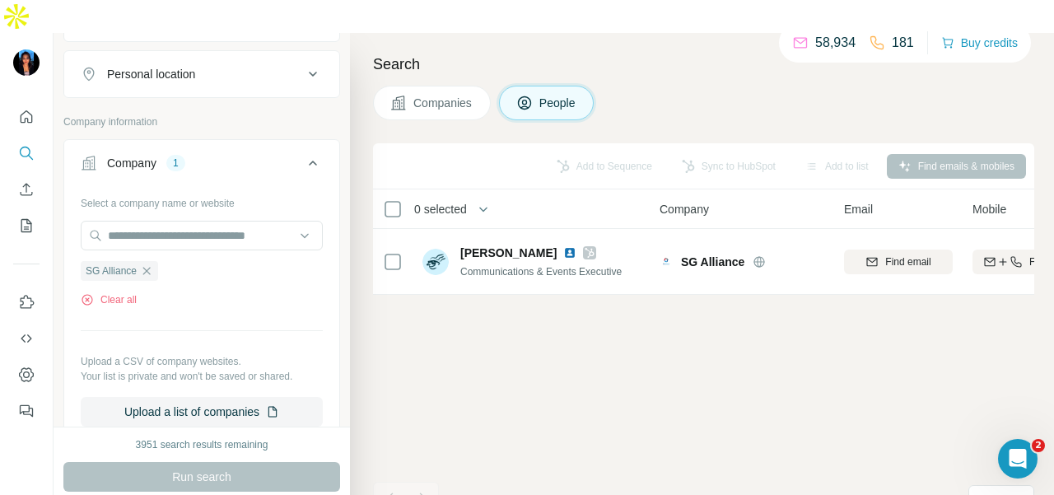
scroll to position [577, 0]
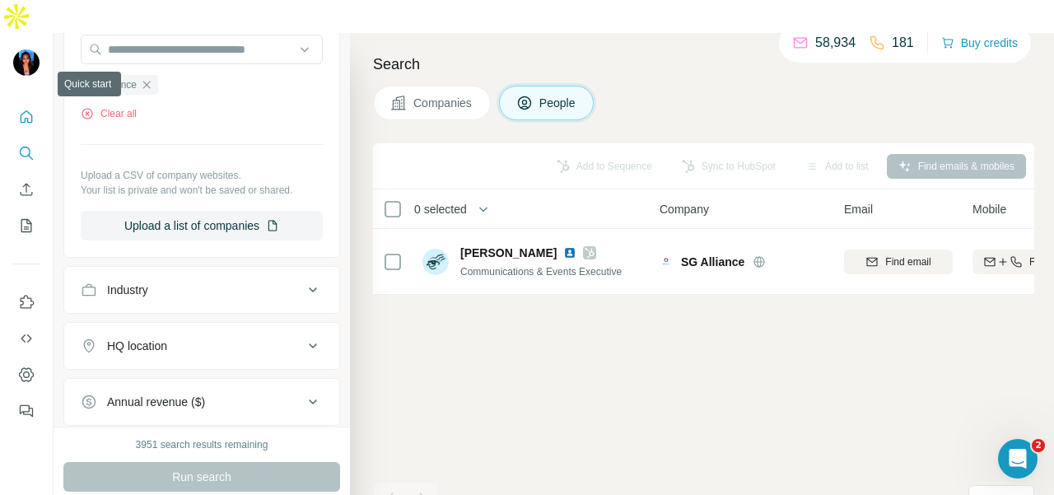
click at [31, 109] on icon "Quick start" at bounding box center [26, 117] width 16 height 16
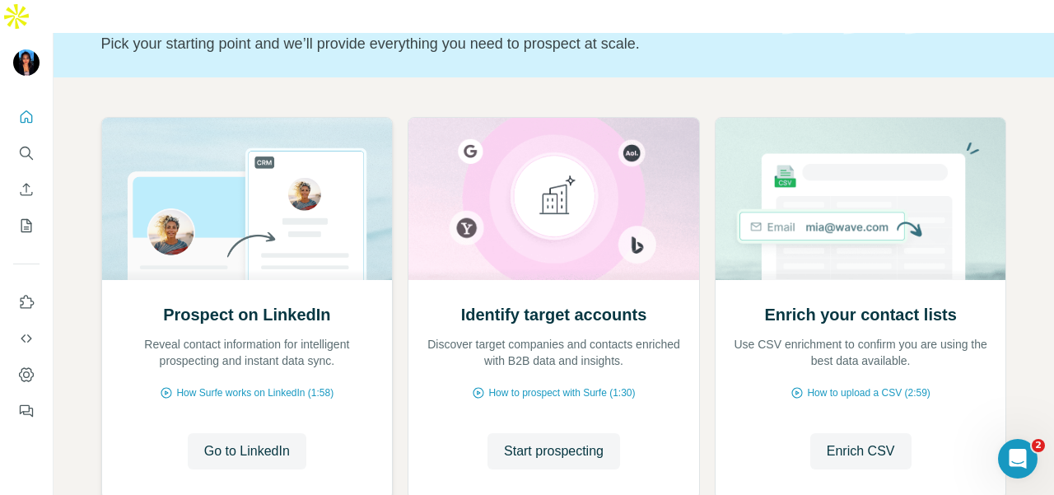
scroll to position [198, 0]
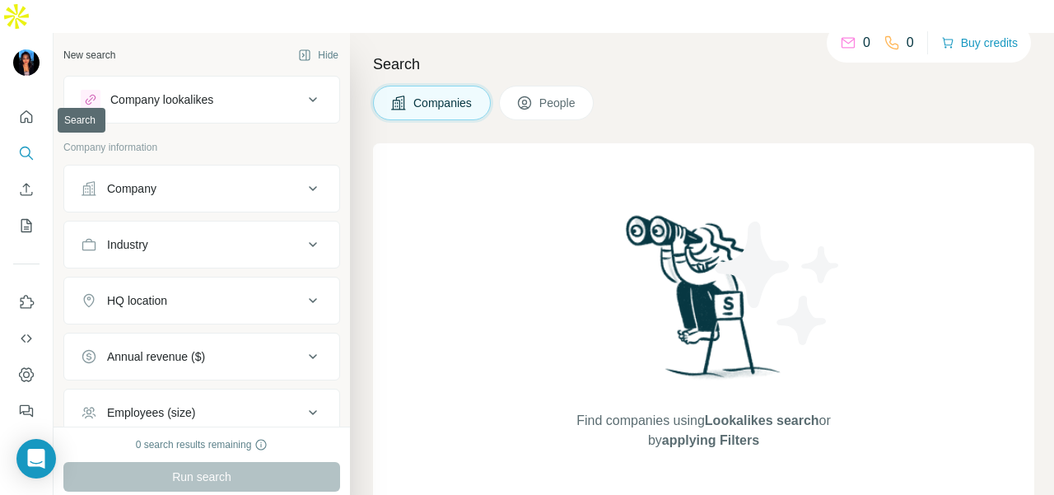
click at [147, 169] on button "Company" at bounding box center [201, 189] width 275 height 40
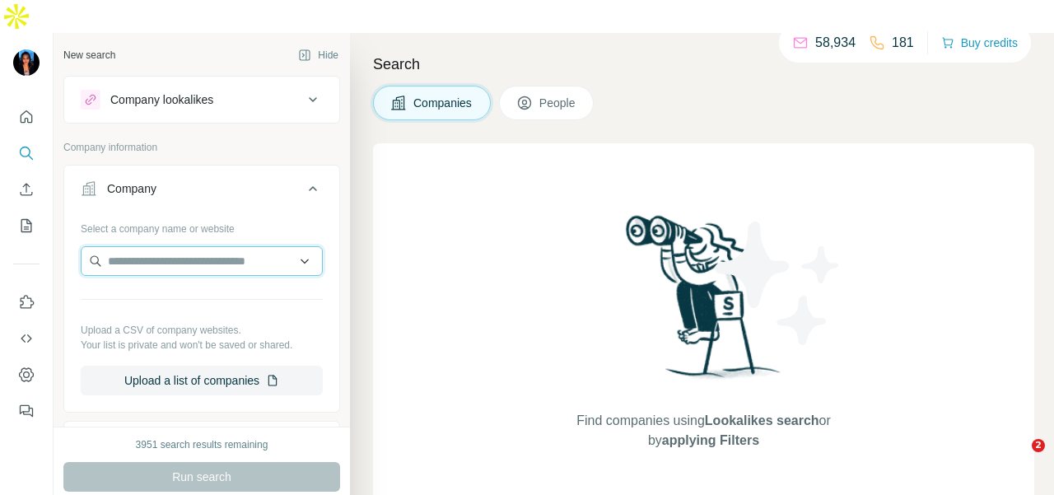
click at [109, 246] on input "text" at bounding box center [202, 261] width 242 height 30
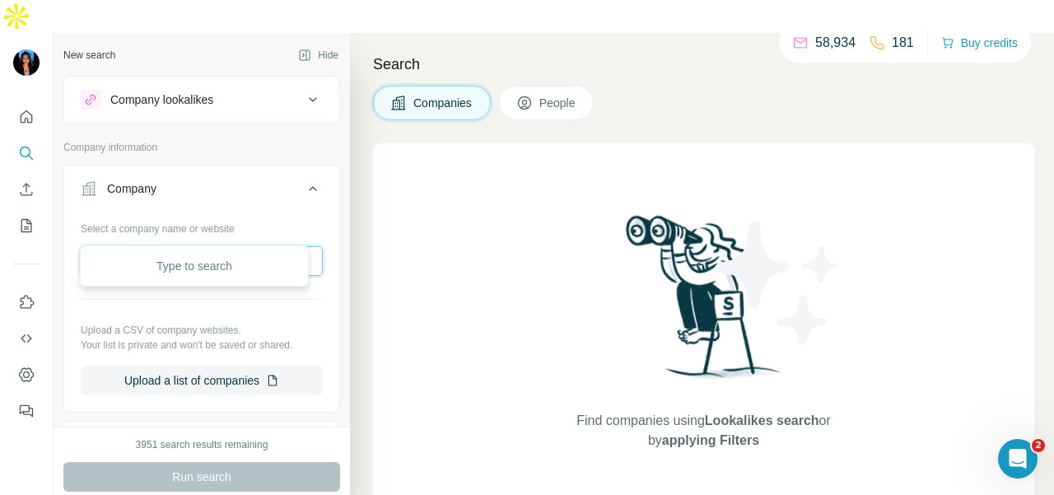
paste input "**********"
drag, startPoint x: 239, startPoint y: 222, endPoint x: 325, endPoint y: 222, distance: 85.7
click at [320, 227] on div "**********" at bounding box center [201, 312] width 275 height 194
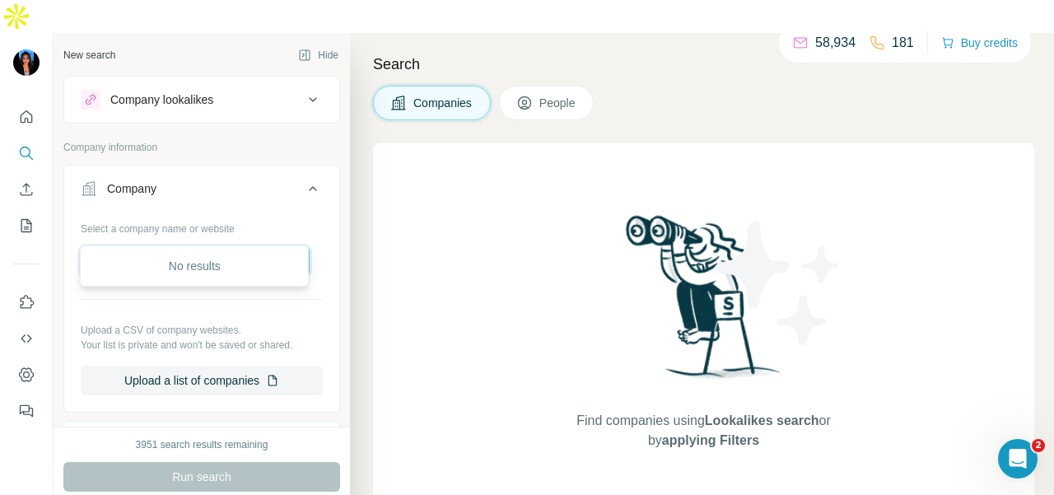
type input "**********"
click at [264, 248] on div "No results" at bounding box center [194, 265] width 229 height 41
click at [261, 248] on div "Select a company name or website Upload a CSV of company websites. Your list is…" at bounding box center [202, 305] width 242 height 180
click at [269, 246] on input "text" at bounding box center [195, 261] width 229 height 30
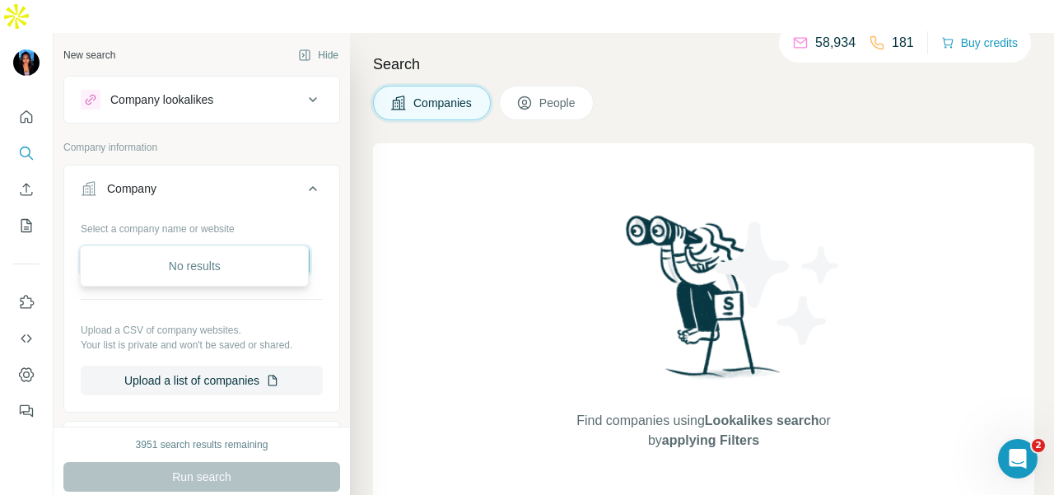
type input "*******"
